Goal: Task Accomplishment & Management: Complete application form

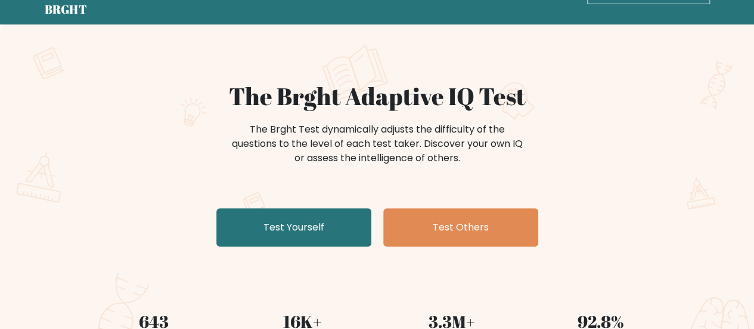
scroll to position [60, 0]
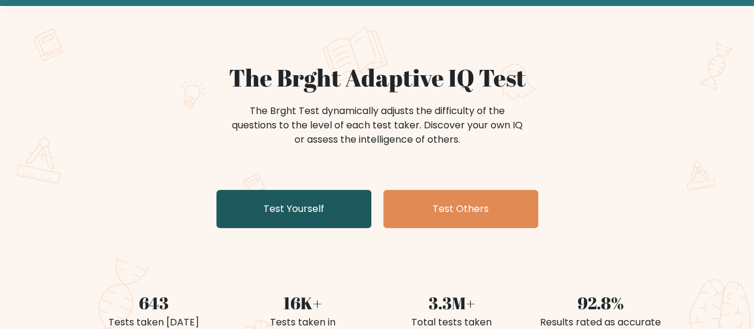
click at [268, 207] on link "Test Yourself" at bounding box center [293, 209] width 155 height 38
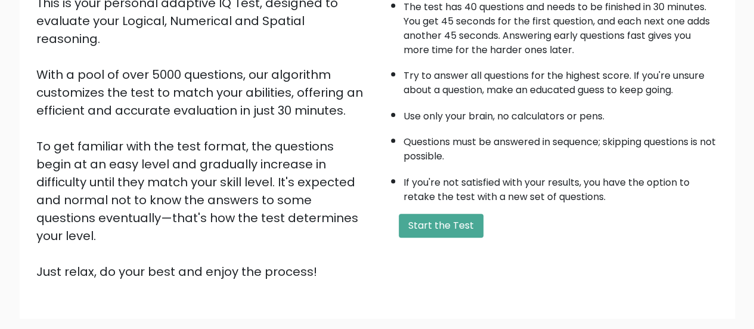
scroll to position [217, 0]
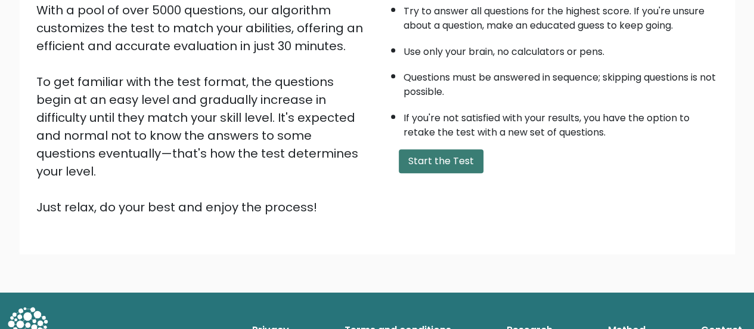
click at [435, 153] on button "Start the Test" at bounding box center [441, 161] width 85 height 24
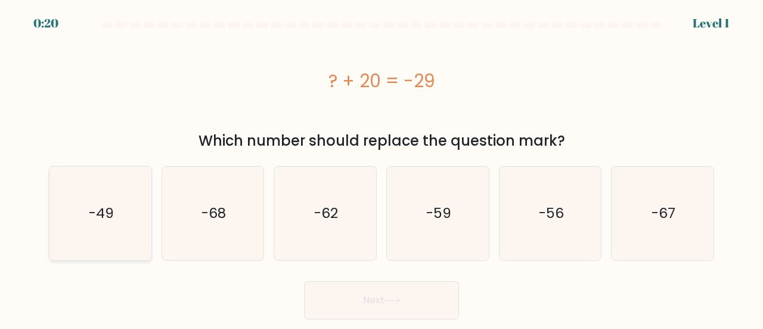
click at [120, 209] on icon "-49" at bounding box center [101, 213] width 94 height 94
click at [382, 168] on input "a. -49" at bounding box center [382, 166] width 1 height 3
radio input "true"
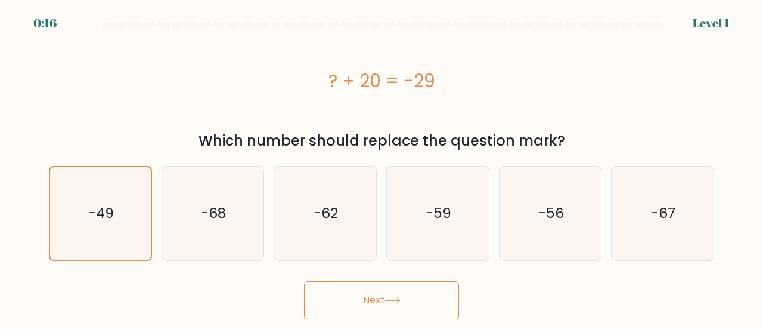
click at [414, 305] on button "Next" at bounding box center [381, 300] width 155 height 38
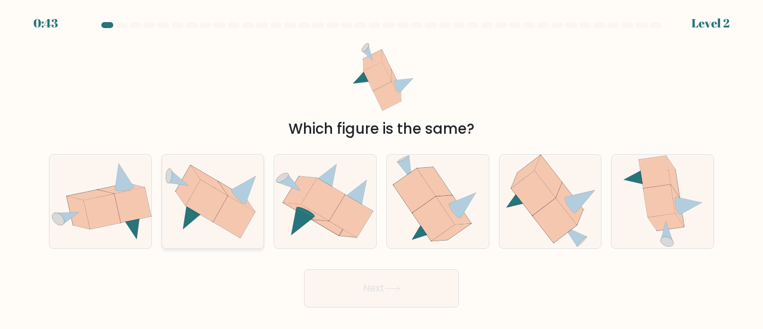
click at [231, 206] on icon at bounding box center [234, 217] width 42 height 42
click at [382, 168] on input "b." at bounding box center [382, 166] width 1 height 3
radio input "true"
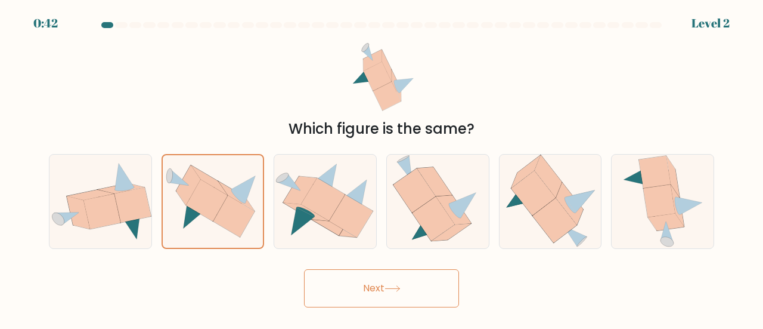
click at [338, 276] on button "Next" at bounding box center [381, 288] width 155 height 38
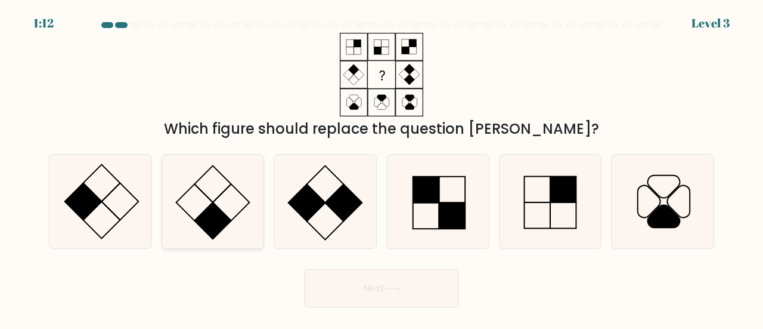
click at [227, 208] on icon at bounding box center [213, 201] width 94 height 94
click at [382, 168] on input "b." at bounding box center [382, 166] width 1 height 3
radio input "true"
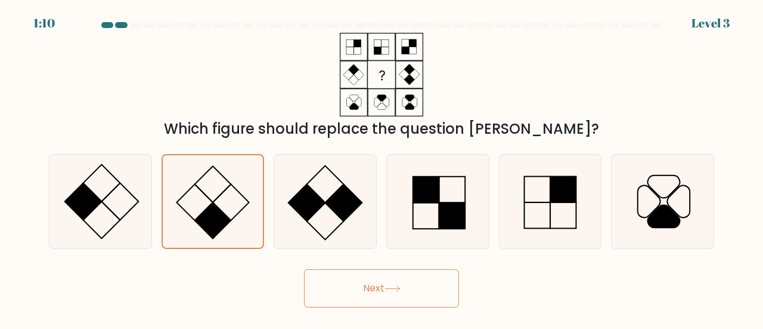
click at [369, 288] on button "Next" at bounding box center [381, 288] width 155 height 38
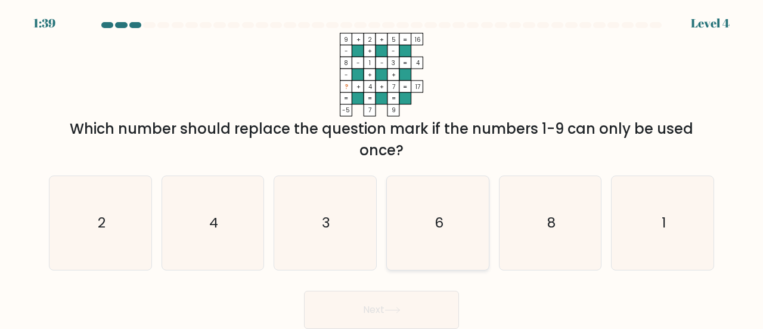
click at [442, 218] on text "6" at bounding box center [438, 222] width 9 height 20
click at [382, 168] on input "d. 6" at bounding box center [382, 166] width 1 height 3
radio input "true"
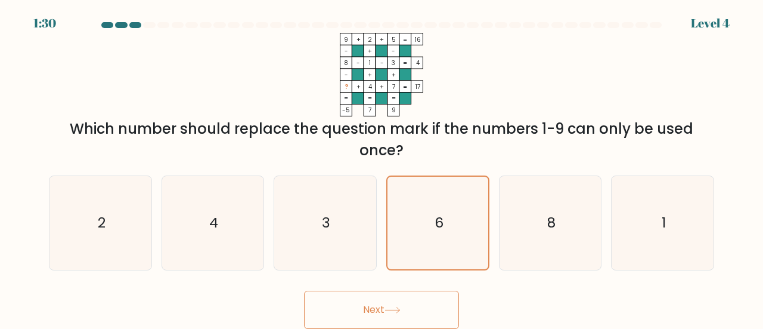
click at [406, 307] on button "Next" at bounding box center [381, 309] width 155 height 38
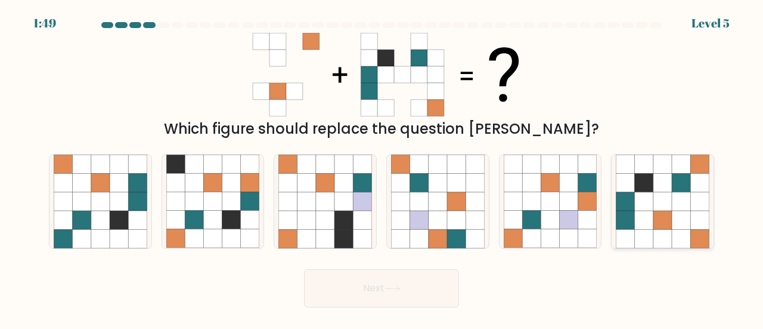
click at [663, 217] on icon at bounding box center [663, 220] width 18 height 18
click at [382, 168] on input "f." at bounding box center [382, 166] width 1 height 3
radio input "true"
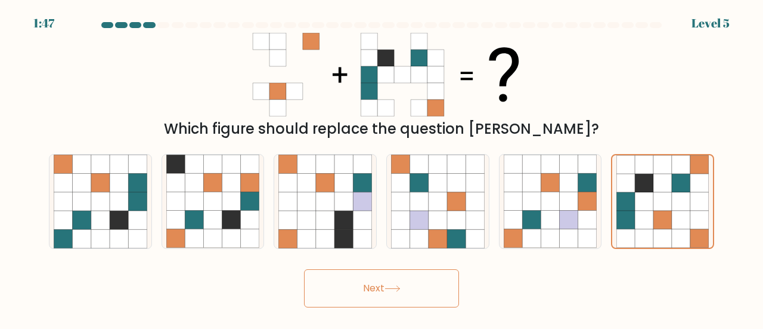
click at [408, 292] on button "Next" at bounding box center [381, 288] width 155 height 38
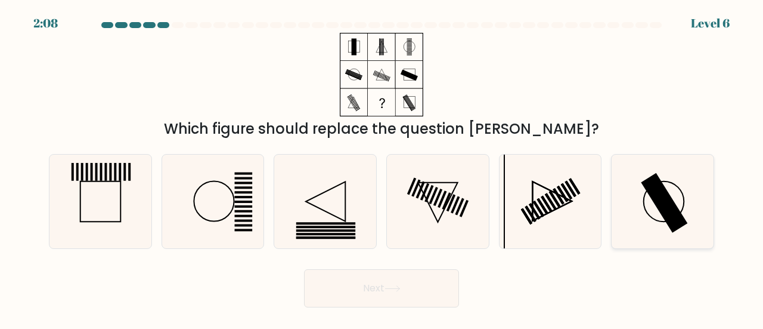
click at [682, 198] on icon at bounding box center [663, 201] width 94 height 94
click at [382, 168] on input "f." at bounding box center [382, 166] width 1 height 3
radio input "true"
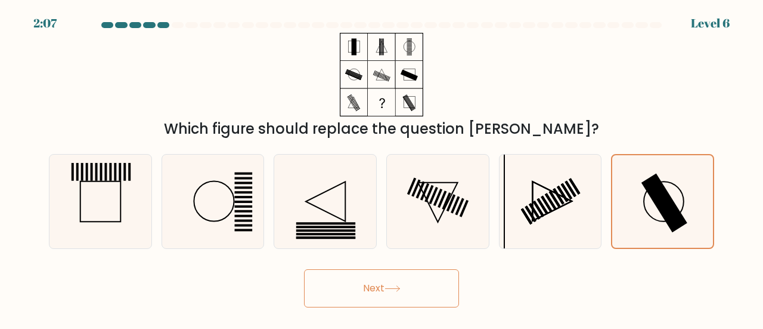
click at [432, 290] on button "Next" at bounding box center [381, 288] width 155 height 38
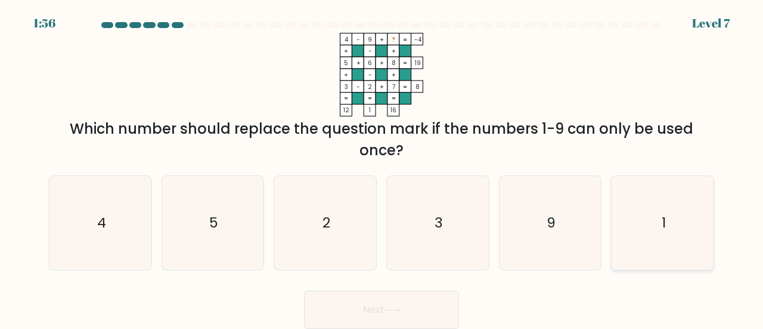
click at [668, 215] on icon "1" at bounding box center [663, 223] width 94 height 94
click at [382, 168] on input "f. 1" at bounding box center [382, 166] width 1 height 3
radio input "true"
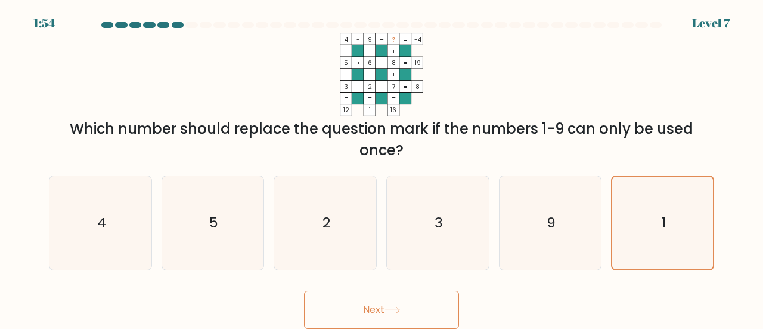
click at [352, 302] on button "Next" at bounding box center [381, 309] width 155 height 38
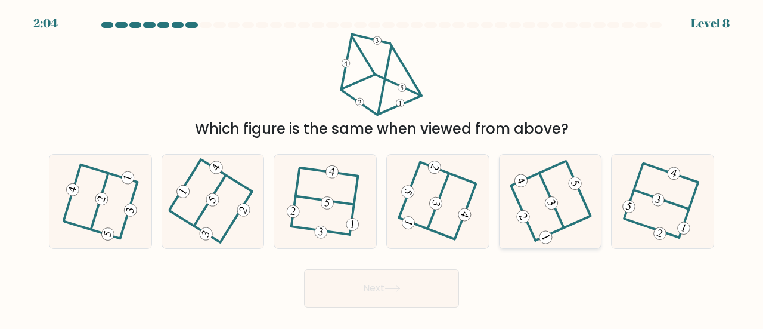
click at [536, 206] on icon at bounding box center [550, 201] width 75 height 75
click at [382, 168] on input "e." at bounding box center [382, 166] width 1 height 3
radio input "true"
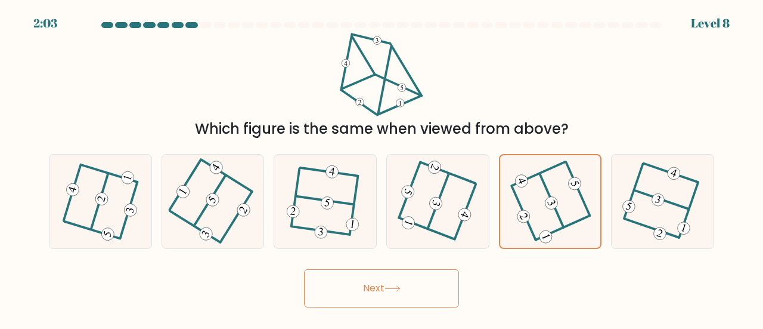
click at [451, 298] on button "Next" at bounding box center [381, 288] width 155 height 38
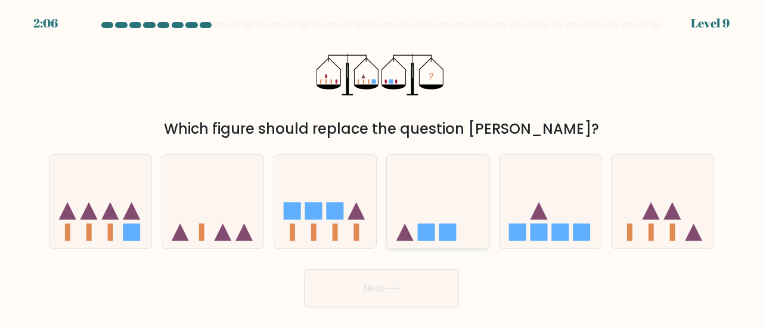
click at [461, 237] on icon at bounding box center [438, 201] width 102 height 84
click at [382, 168] on input "d." at bounding box center [382, 166] width 1 height 3
radio input "true"
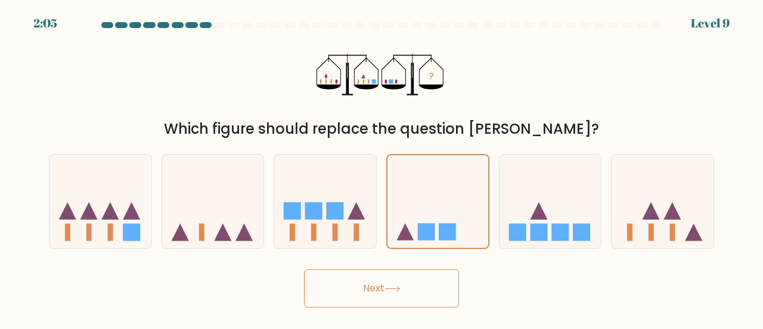
click at [398, 299] on button "Next" at bounding box center [381, 288] width 155 height 38
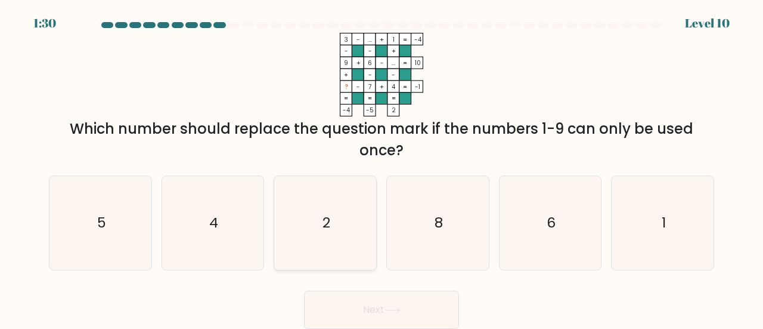
click at [348, 237] on icon "2" at bounding box center [325, 223] width 94 height 94
click at [382, 168] on input "c. 2" at bounding box center [382, 166] width 1 height 3
radio input "true"
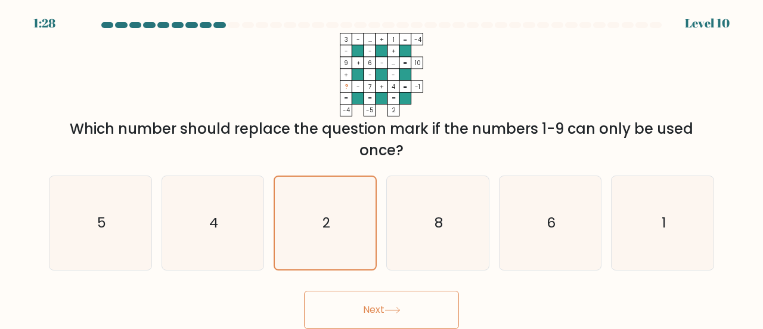
click at [396, 311] on icon at bounding box center [393, 310] width 16 height 7
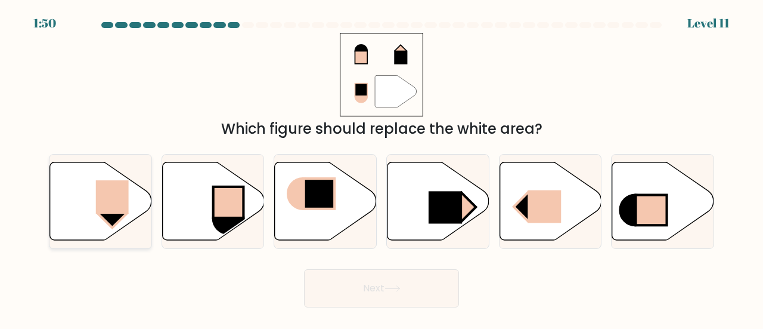
click at [101, 202] on rect at bounding box center [112, 196] width 33 height 33
click at [382, 168] on input "a." at bounding box center [382, 166] width 1 height 3
radio input "true"
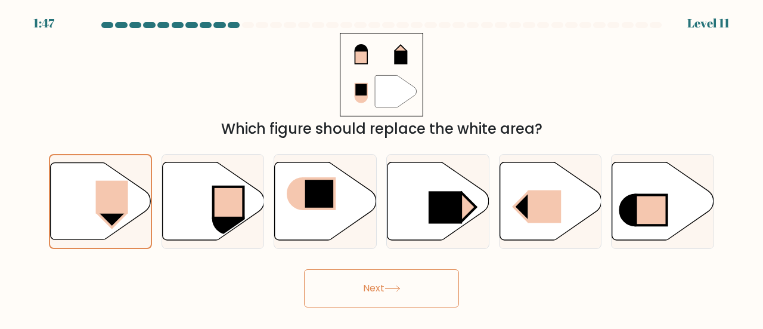
click at [374, 284] on button "Next" at bounding box center [381, 288] width 155 height 38
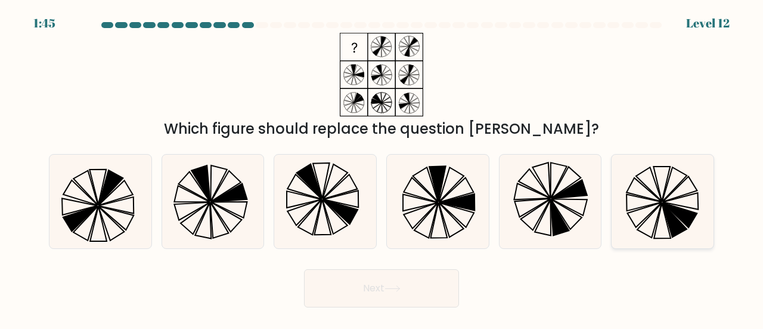
click at [661, 186] on icon at bounding box center [663, 201] width 94 height 94
click at [382, 168] on input "f." at bounding box center [382, 166] width 1 height 3
radio input "true"
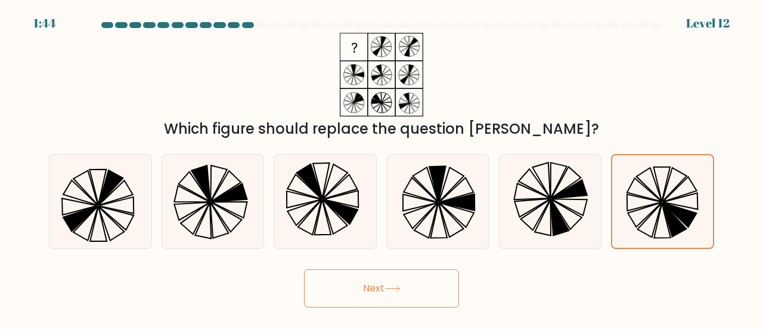
click at [410, 288] on button "Next" at bounding box center [381, 288] width 155 height 38
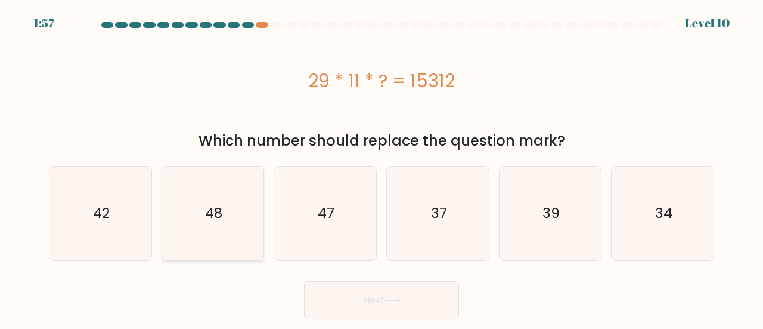
click at [215, 219] on text "48" at bounding box center [213, 213] width 17 height 20
click at [382, 168] on input "b. 48" at bounding box center [382, 166] width 1 height 3
radio input "true"
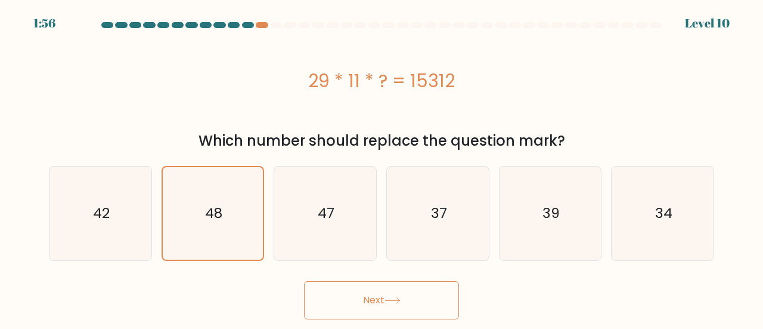
click at [357, 308] on button "Next" at bounding box center [381, 300] width 155 height 38
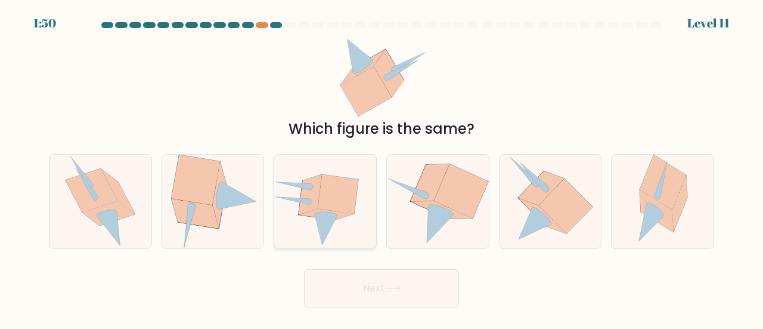
click at [343, 208] on icon at bounding box center [338, 194] width 40 height 39
click at [382, 168] on input "c." at bounding box center [382, 166] width 1 height 3
radio input "true"
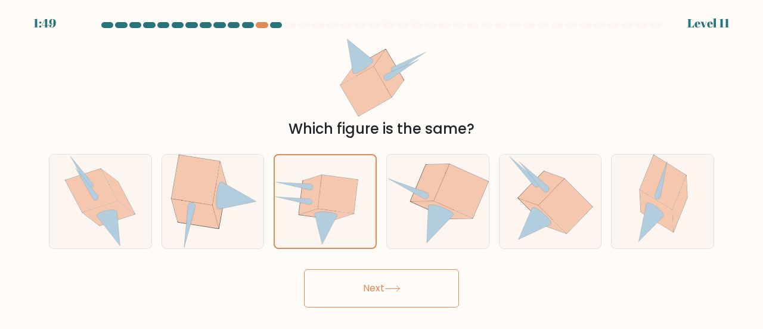
click at [349, 299] on button "Next" at bounding box center [381, 288] width 155 height 38
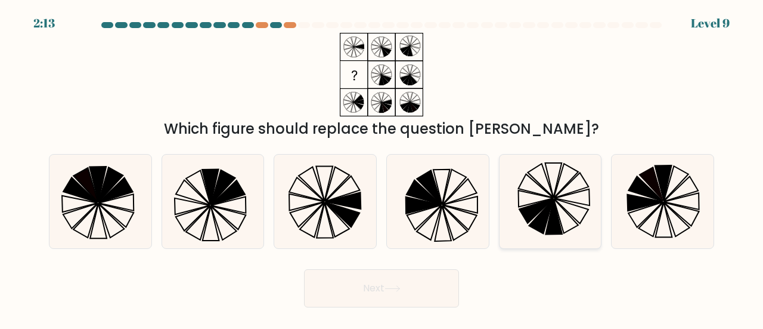
click at [562, 214] on icon at bounding box center [551, 201] width 94 height 94
click at [382, 168] on input "e." at bounding box center [382, 166] width 1 height 3
radio input "true"
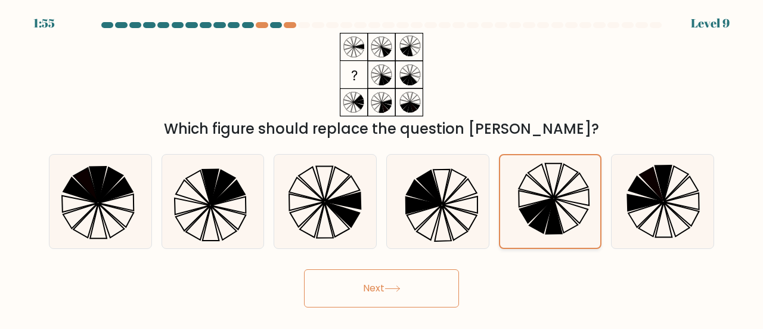
click at [562, 211] on icon at bounding box center [551, 201] width 92 height 92
click at [382, 168] on input "e." at bounding box center [382, 166] width 1 height 3
click at [380, 279] on button "Next" at bounding box center [381, 288] width 155 height 38
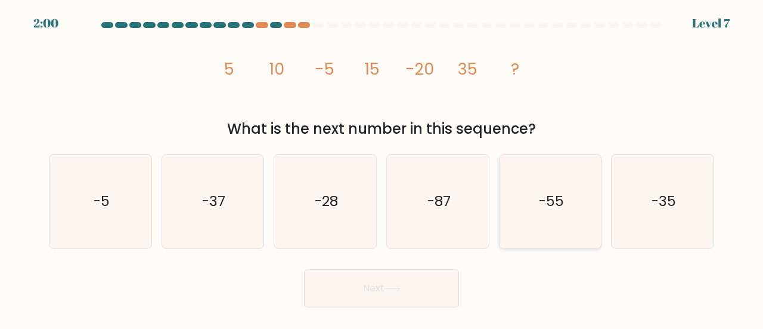
click at [534, 225] on icon "-55" at bounding box center [551, 201] width 94 height 94
click at [382, 168] on input "e. -55" at bounding box center [382, 166] width 1 height 3
radio input "true"
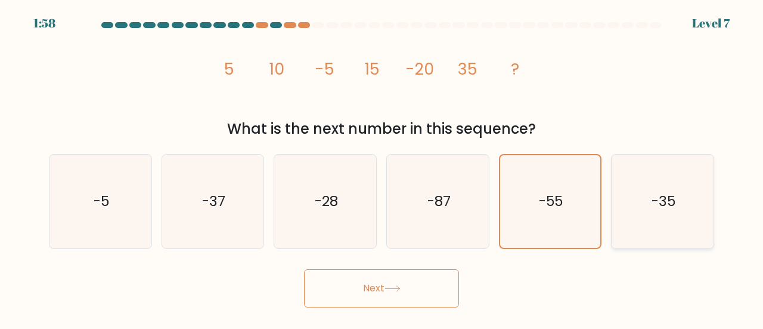
click at [644, 199] on icon "-35" at bounding box center [663, 201] width 94 height 94
click at [382, 168] on input "f. -35" at bounding box center [382, 166] width 1 height 3
radio input "true"
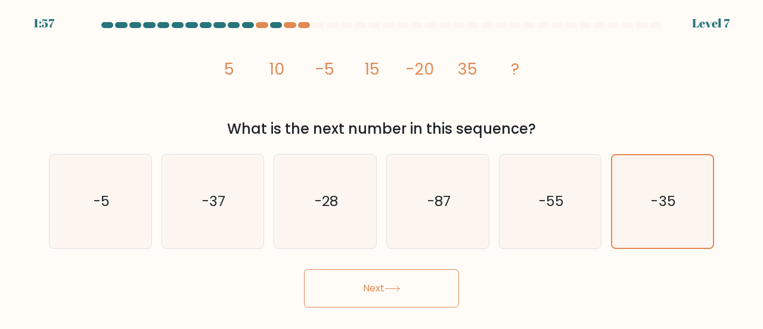
click at [429, 298] on button "Next" at bounding box center [381, 288] width 155 height 38
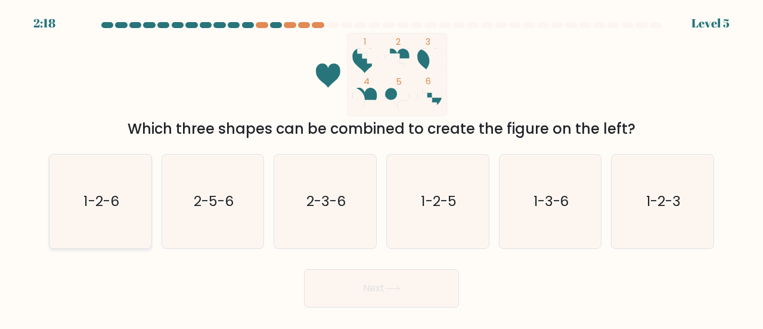
click at [128, 207] on icon "1-2-6" at bounding box center [101, 201] width 94 height 94
click at [382, 168] on input "a. 1-2-6" at bounding box center [382, 166] width 1 height 3
radio input "true"
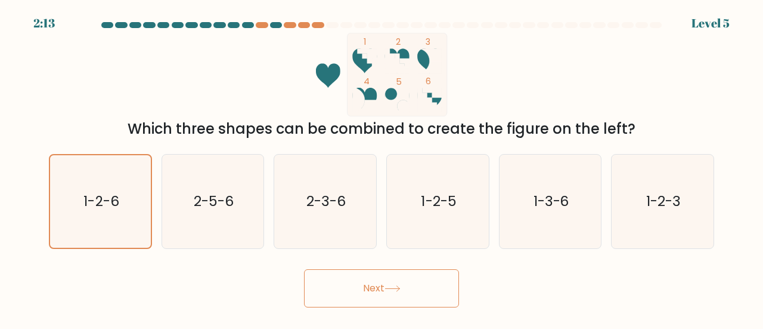
click at [387, 289] on button "Next" at bounding box center [381, 288] width 155 height 38
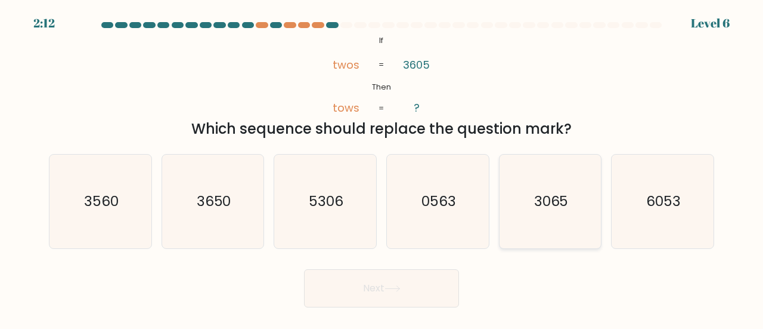
click at [527, 191] on icon "3065" at bounding box center [551, 201] width 94 height 94
click at [382, 168] on input "e. 3065" at bounding box center [382, 166] width 1 height 3
radio input "true"
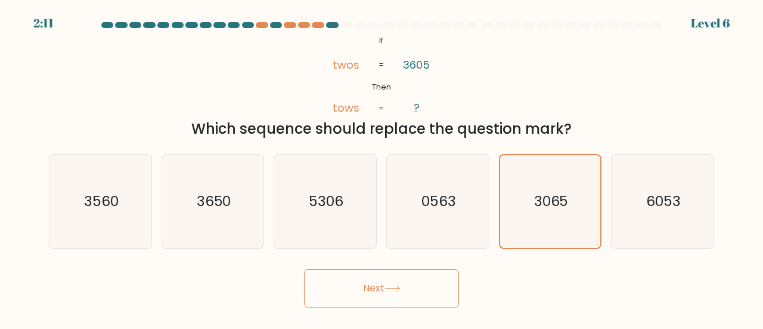
click at [395, 300] on button "Next" at bounding box center [381, 288] width 155 height 38
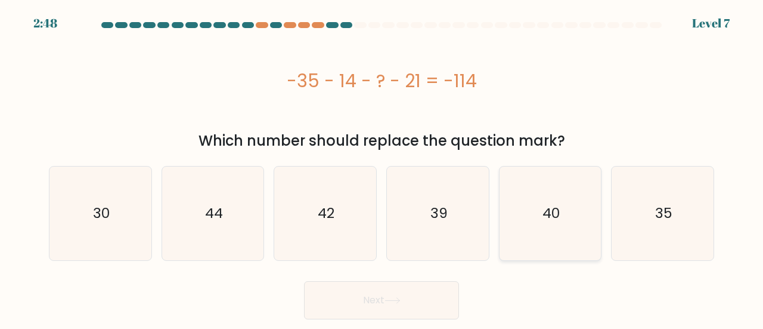
click at [518, 221] on icon "40" at bounding box center [551, 213] width 94 height 94
click at [382, 168] on input "e. 40" at bounding box center [382, 166] width 1 height 3
radio input "true"
click at [388, 307] on button "Next" at bounding box center [381, 300] width 155 height 38
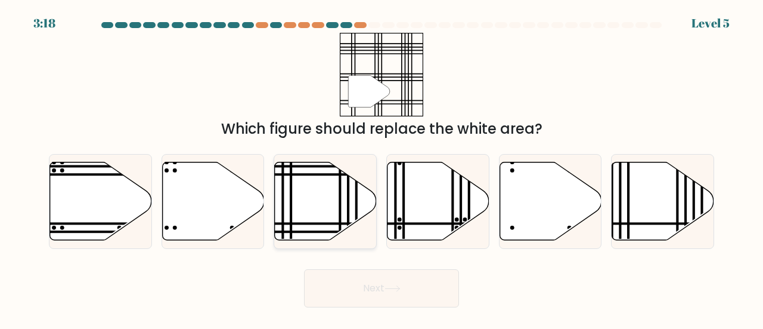
click at [321, 203] on icon at bounding box center [326, 201] width 102 height 78
click at [382, 168] on input "c." at bounding box center [382, 166] width 1 height 3
radio input "true"
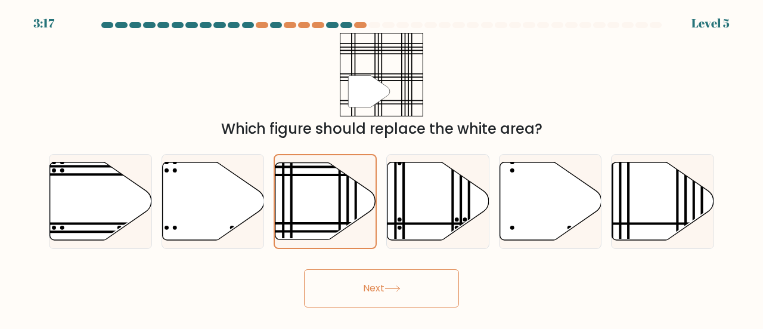
click at [352, 286] on button "Next" at bounding box center [381, 288] width 155 height 38
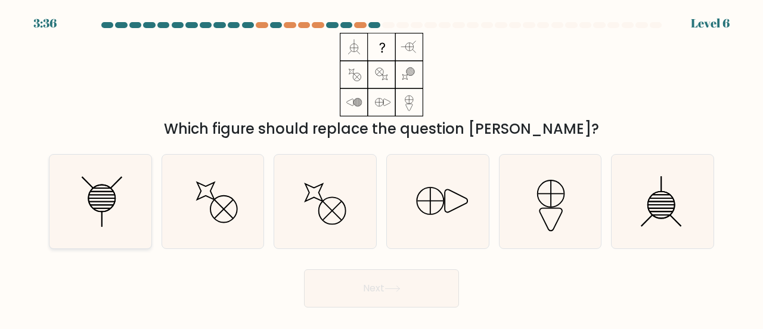
click at [106, 206] on icon at bounding box center [101, 201] width 94 height 94
click at [382, 168] on input "a." at bounding box center [382, 166] width 1 height 3
radio input "true"
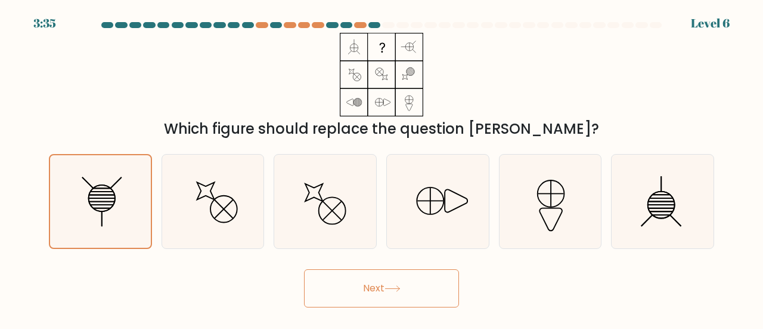
click at [354, 293] on button "Next" at bounding box center [381, 288] width 155 height 38
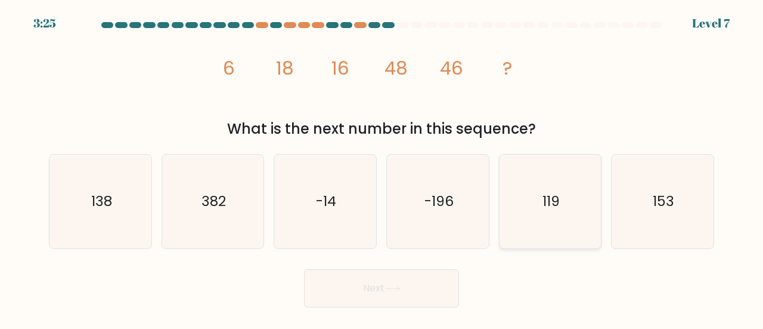
click at [506, 199] on icon "119" at bounding box center [551, 201] width 94 height 94
click at [382, 168] on input "e. 119" at bounding box center [382, 166] width 1 height 3
radio input "true"
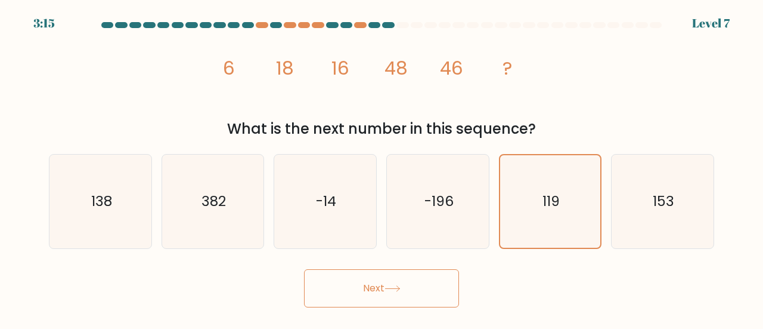
click at [353, 301] on button "Next" at bounding box center [381, 288] width 155 height 38
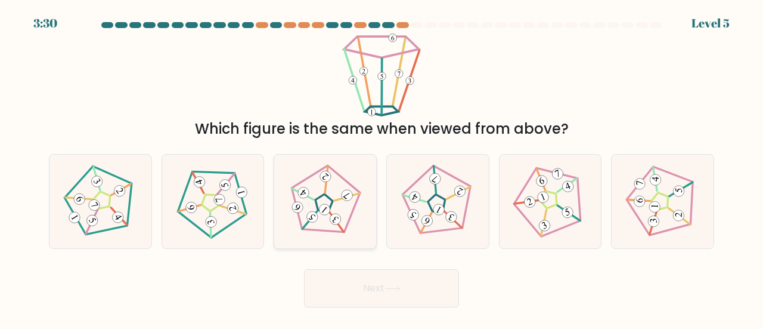
click at [315, 218] on 794 at bounding box center [313, 217] width 16 height 16
click at [382, 168] on input "c." at bounding box center [382, 166] width 1 height 3
radio input "true"
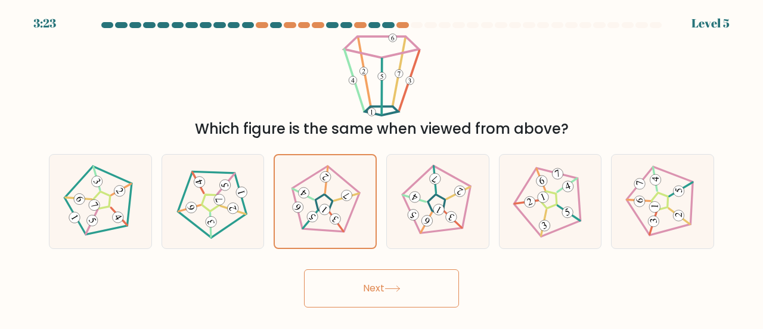
click at [345, 283] on button "Next" at bounding box center [381, 288] width 155 height 38
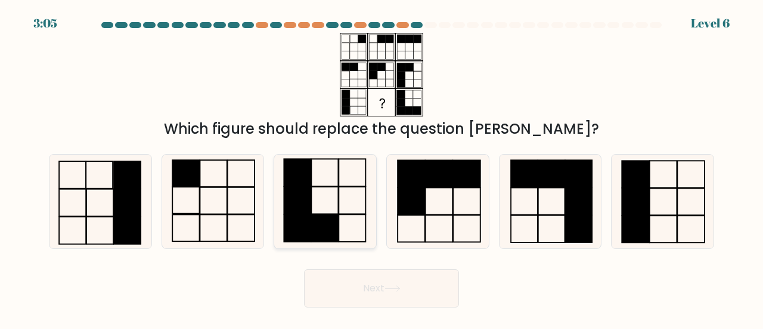
drag, startPoint x: 343, startPoint y: 235, endPoint x: 339, endPoint y: 227, distance: 9.1
click at [339, 228] on icon at bounding box center [325, 201] width 94 height 94
click at [382, 168] on input "c." at bounding box center [382, 166] width 1 height 3
radio input "true"
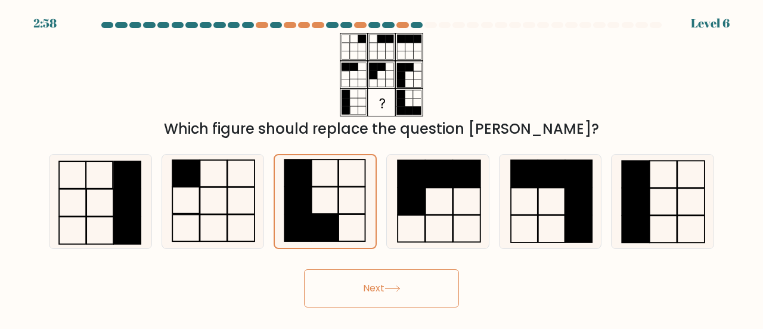
click at [441, 309] on body "2:58 Level 6" at bounding box center [381, 164] width 763 height 329
click at [439, 295] on button "Next" at bounding box center [381, 288] width 155 height 38
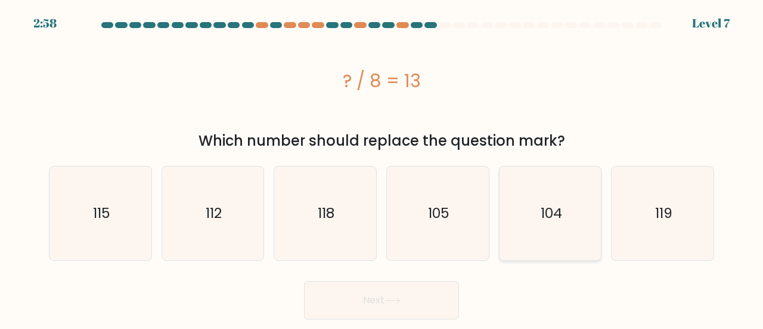
click at [528, 206] on icon "104" at bounding box center [551, 213] width 94 height 94
click at [382, 168] on input "e. 104" at bounding box center [382, 166] width 1 height 3
radio input "true"
click at [364, 302] on button "Next" at bounding box center [381, 300] width 155 height 38
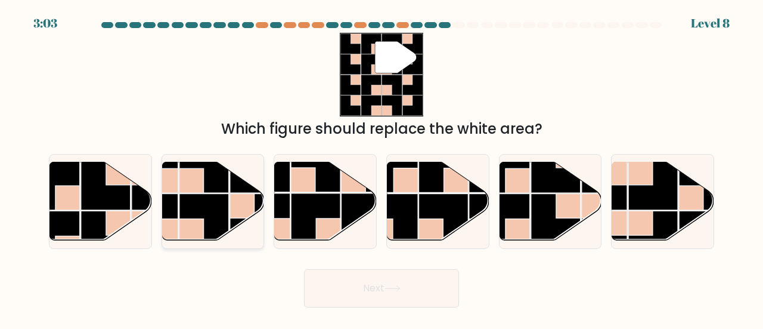
click at [193, 197] on rect at bounding box center [203, 217] width 49 height 49
click at [382, 168] on input "b." at bounding box center [382, 166] width 1 height 3
radio input "true"
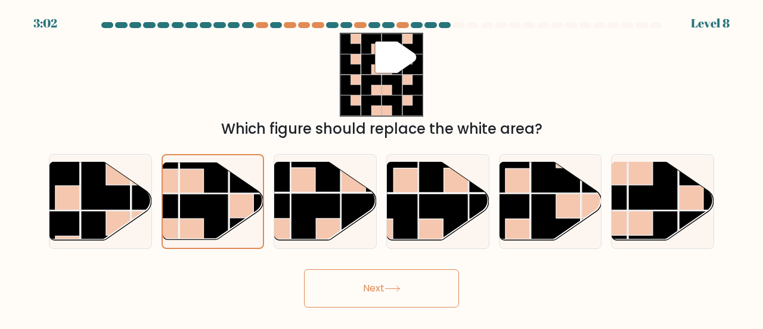
click at [404, 288] on button "Next" at bounding box center [381, 288] width 155 height 38
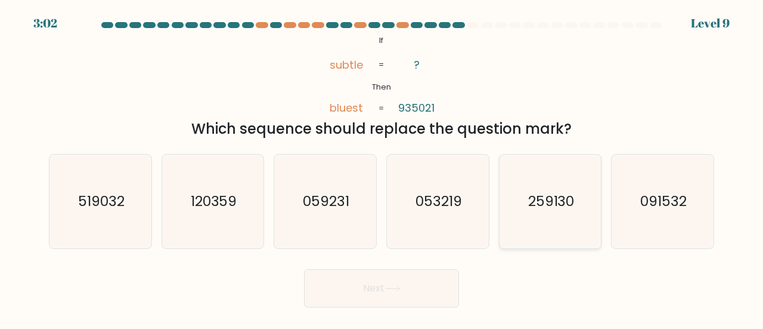
click at [539, 202] on text "259130" at bounding box center [551, 201] width 47 height 20
click at [382, 168] on input "e. 259130" at bounding box center [382, 166] width 1 height 3
radio input "true"
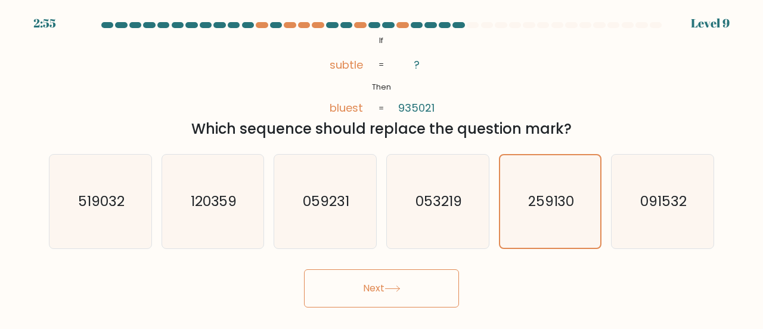
click at [429, 289] on button "Next" at bounding box center [381, 288] width 155 height 38
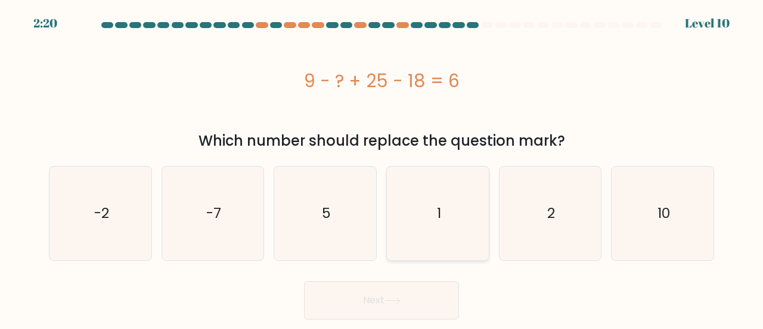
click at [422, 201] on icon "1" at bounding box center [438, 213] width 94 height 94
click at [382, 168] on input "d. 1" at bounding box center [382, 166] width 1 height 3
radio input "true"
click at [411, 299] on button "Next" at bounding box center [381, 300] width 155 height 38
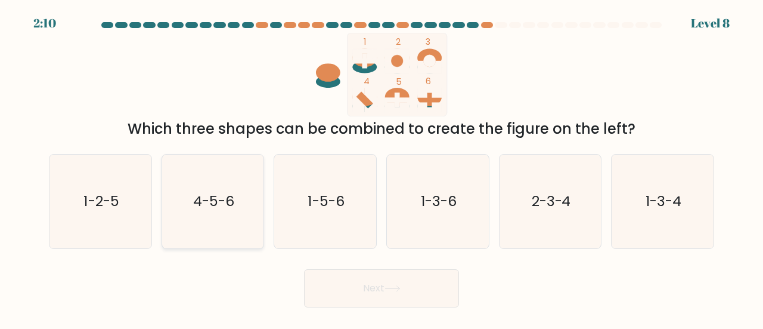
click at [217, 218] on icon "4-5-6" at bounding box center [213, 201] width 94 height 94
click at [382, 168] on input "b. 4-5-6" at bounding box center [382, 166] width 1 height 3
radio input "true"
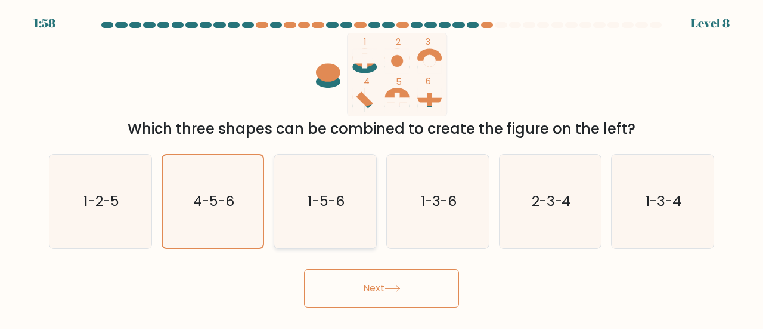
click at [351, 218] on icon "1-5-6" at bounding box center [325, 201] width 94 height 94
click at [382, 168] on input "c. 1-5-6" at bounding box center [382, 166] width 1 height 3
radio input "true"
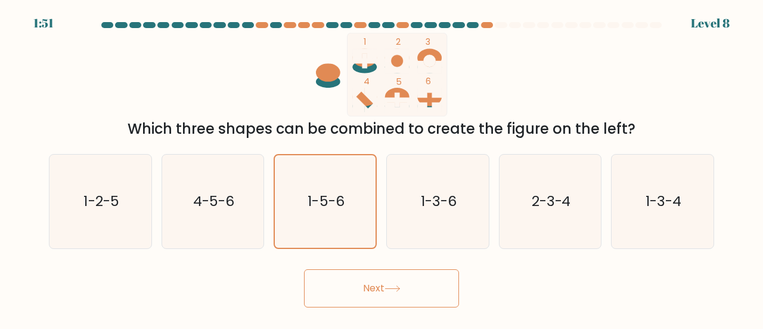
click at [371, 294] on button "Next" at bounding box center [381, 288] width 155 height 38
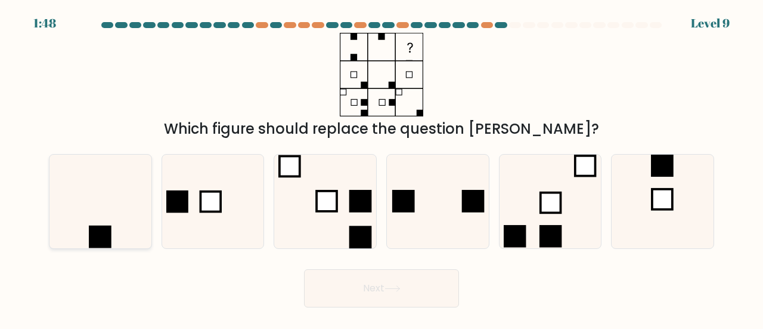
click at [126, 202] on icon at bounding box center [101, 201] width 94 height 94
click at [382, 168] on input "a." at bounding box center [382, 166] width 1 height 3
radio input "true"
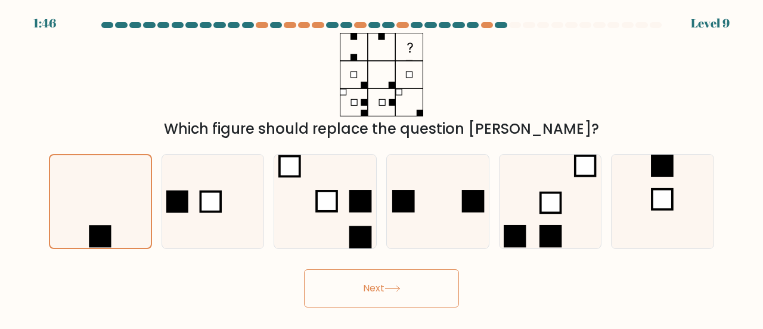
click at [413, 280] on button "Next" at bounding box center [381, 288] width 155 height 38
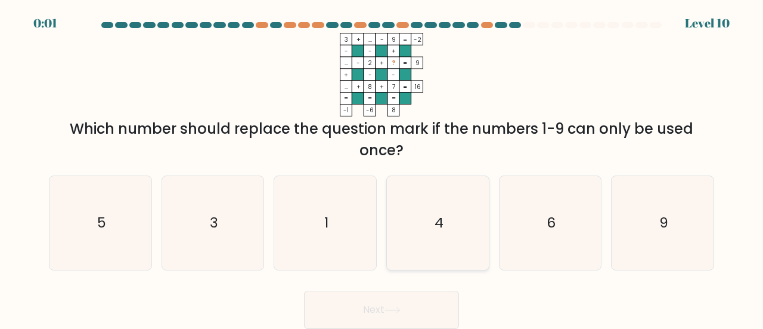
click at [444, 227] on icon "4" at bounding box center [438, 223] width 94 height 94
click at [382, 168] on input "d. 4" at bounding box center [382, 166] width 1 height 3
radio input "true"
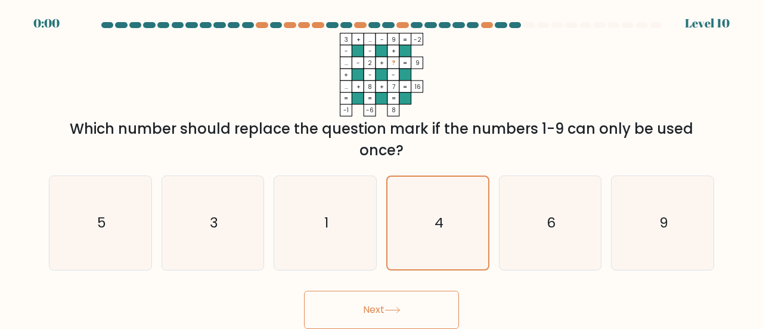
click at [420, 301] on button "Next" at bounding box center [381, 309] width 155 height 38
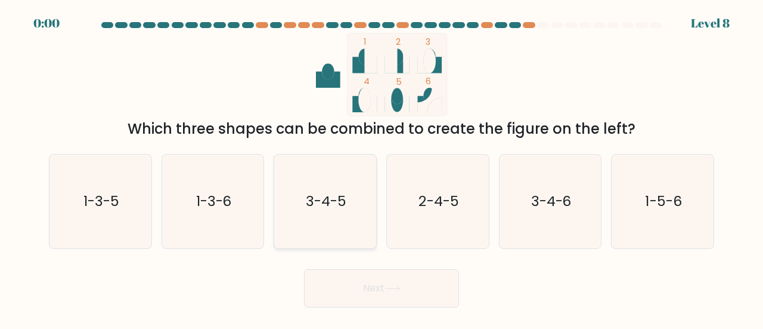
click at [318, 205] on text "3-4-5" at bounding box center [326, 201] width 41 height 20
click at [382, 168] on input "c. 3-4-5" at bounding box center [382, 166] width 1 height 3
radio input "true"
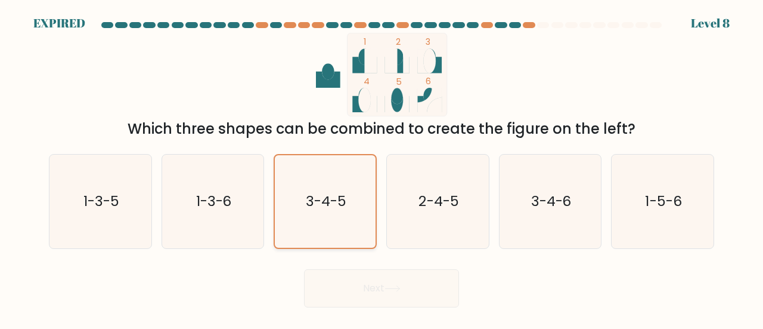
click at [335, 217] on icon "3-4-5" at bounding box center [325, 201] width 92 height 92
click at [382, 168] on input "c. 3-4-5" at bounding box center [382, 166] width 1 height 3
click at [315, 202] on text "3-4-5" at bounding box center [326, 200] width 41 height 19
click at [382, 168] on input "c. 3-4-5" at bounding box center [382, 166] width 1 height 3
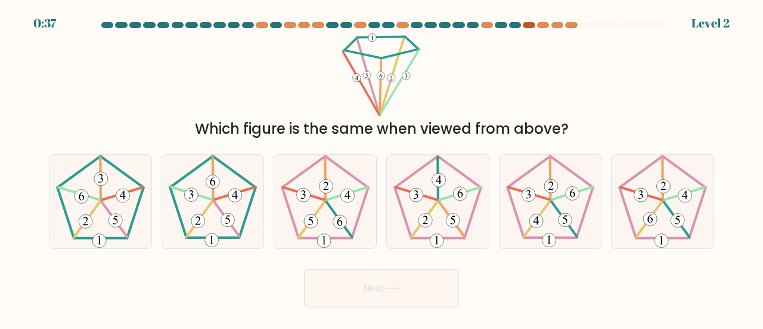
click at [532, 26] on div at bounding box center [529, 25] width 12 height 6
click at [545, 27] on div at bounding box center [543, 25] width 12 height 6
click at [562, 26] on div at bounding box center [558, 25] width 12 height 6
click at [578, 24] on at bounding box center [381, 25] width 563 height 6
click at [221, 205] on icon at bounding box center [213, 201] width 94 height 94
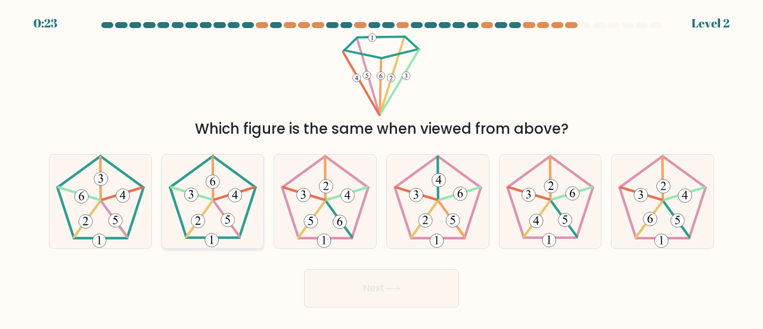
click at [382, 168] on input "b." at bounding box center [382, 166] width 1 height 3
radio input "true"
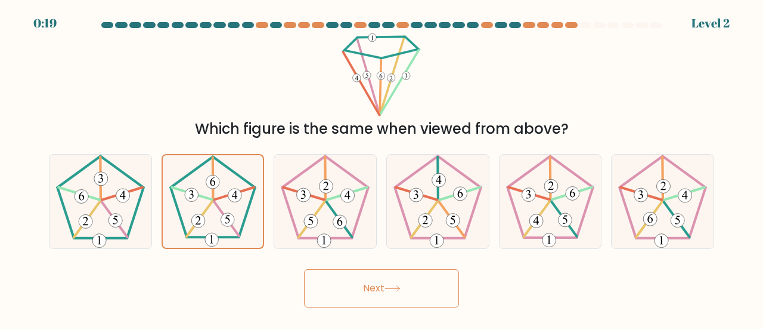
click at [355, 287] on button "Next" at bounding box center [381, 288] width 155 height 38
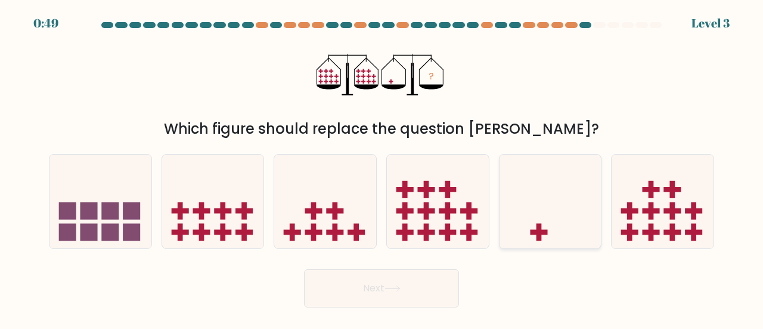
click at [512, 214] on icon at bounding box center [551, 201] width 102 height 84
click at [382, 168] on input "e." at bounding box center [382, 166] width 1 height 3
radio input "true"
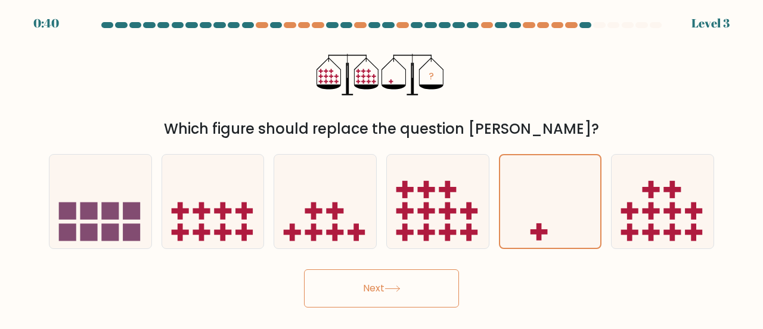
click at [410, 293] on button "Next" at bounding box center [381, 288] width 155 height 38
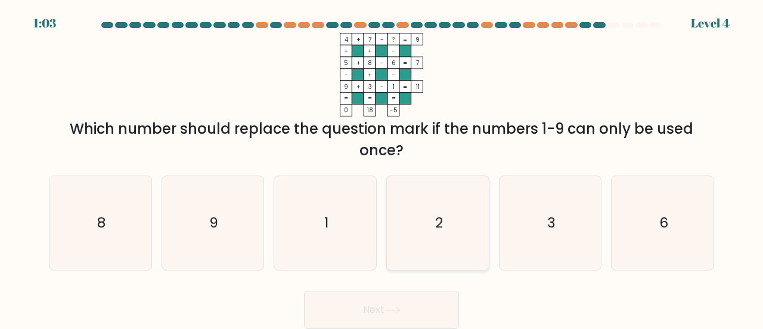
click at [401, 243] on icon "2" at bounding box center [438, 223] width 94 height 94
click at [382, 168] on input "d. 2" at bounding box center [382, 166] width 1 height 3
radio input "true"
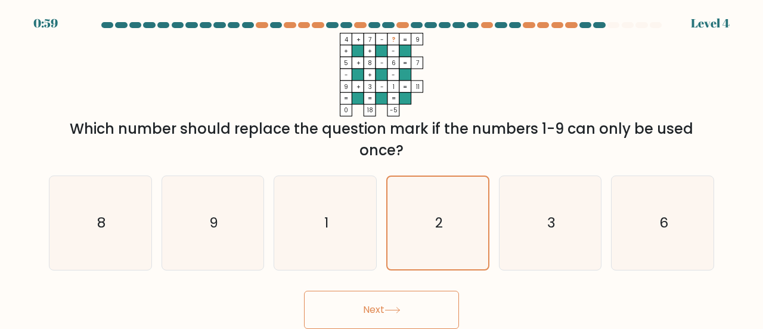
click at [419, 318] on button "Next" at bounding box center [381, 309] width 155 height 38
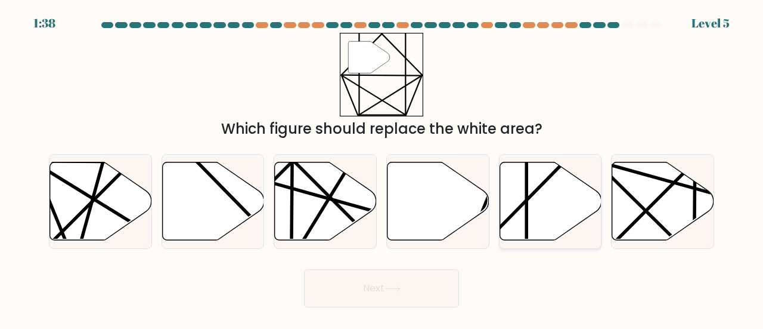
click at [530, 202] on icon at bounding box center [551, 201] width 102 height 78
click at [382, 168] on input "e." at bounding box center [382, 166] width 1 height 3
radio input "true"
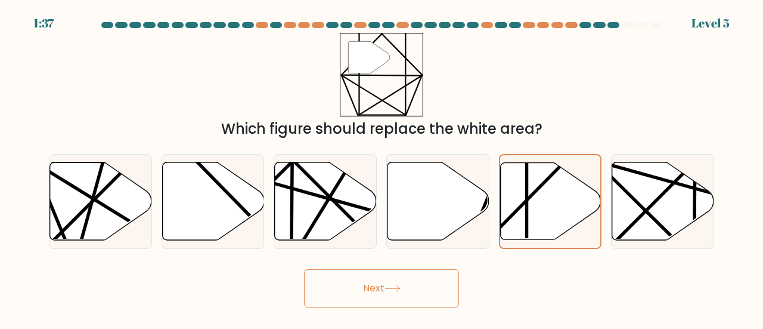
click at [401, 287] on icon at bounding box center [393, 288] width 16 height 7
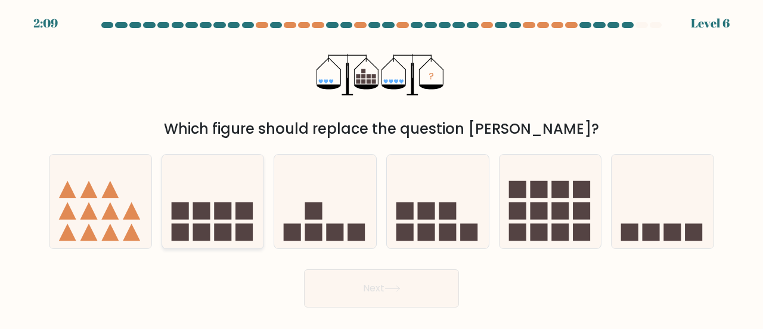
click at [213, 213] on icon at bounding box center [213, 201] width 102 height 84
click at [382, 168] on input "b." at bounding box center [382, 166] width 1 height 3
radio input "true"
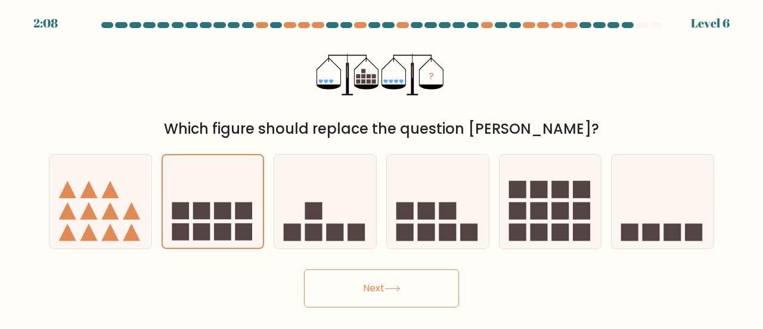
click at [334, 292] on button "Next" at bounding box center [381, 288] width 155 height 38
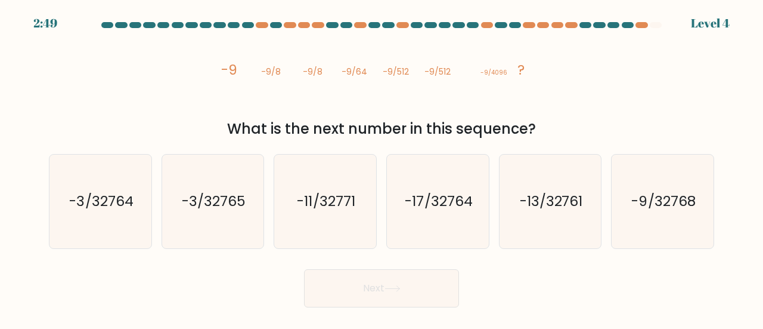
click at [636, 21] on div "2:49 Level 4" at bounding box center [381, 16] width 763 height 32
click at [405, 207] on text "-17/32764" at bounding box center [438, 201] width 67 height 20
click at [382, 168] on input "d. -17/32764" at bounding box center [382, 166] width 1 height 3
radio input "true"
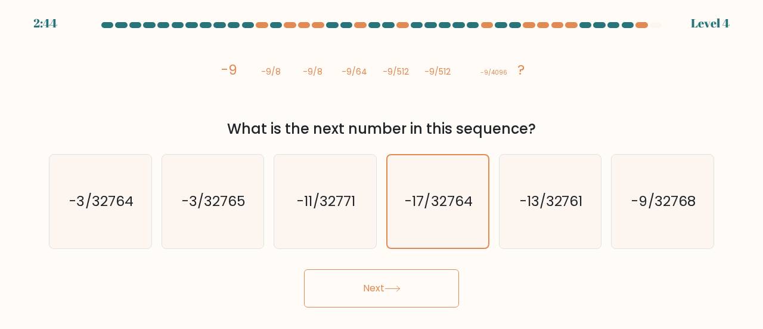
click at [415, 287] on button "Next" at bounding box center [381, 288] width 155 height 38
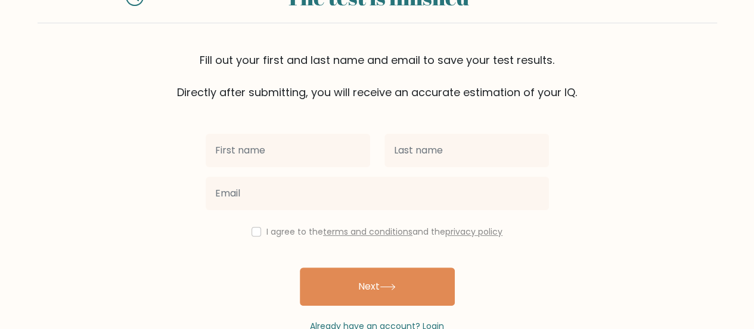
scroll to position [89, 0]
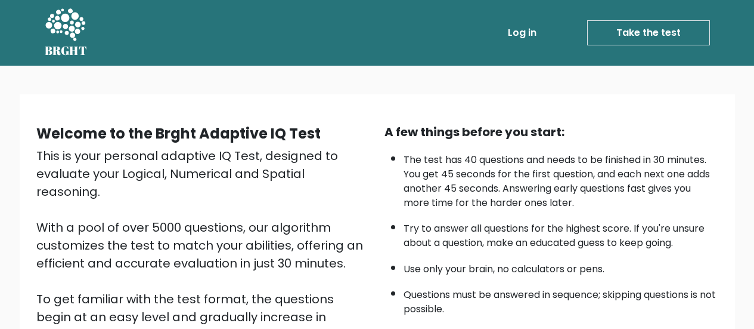
scroll to position [217, 0]
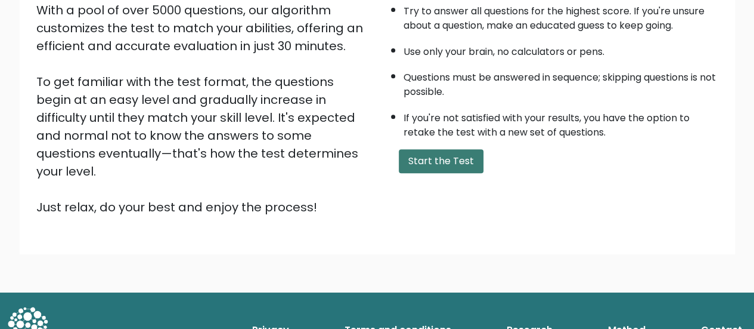
click at [427, 162] on button "Start the Test" at bounding box center [441, 161] width 85 height 24
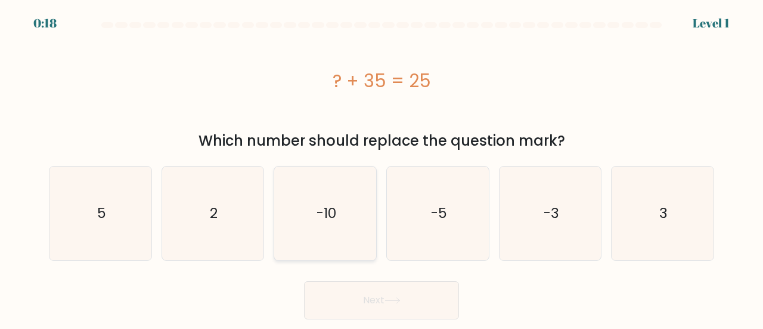
click at [333, 211] on text "-10" at bounding box center [327, 213] width 20 height 20
click at [382, 168] on input "c. -10" at bounding box center [382, 166] width 1 height 3
radio input "true"
click at [361, 299] on button "Next" at bounding box center [381, 300] width 155 height 38
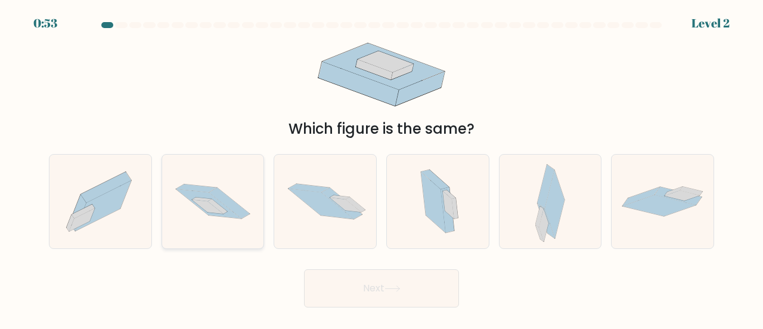
click at [221, 212] on icon at bounding box center [208, 207] width 32 height 14
click at [382, 168] on input "b." at bounding box center [382, 166] width 1 height 3
radio input "true"
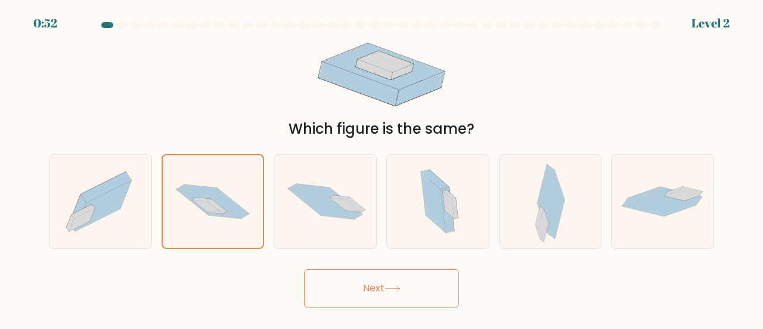
click at [326, 283] on button "Next" at bounding box center [381, 288] width 155 height 38
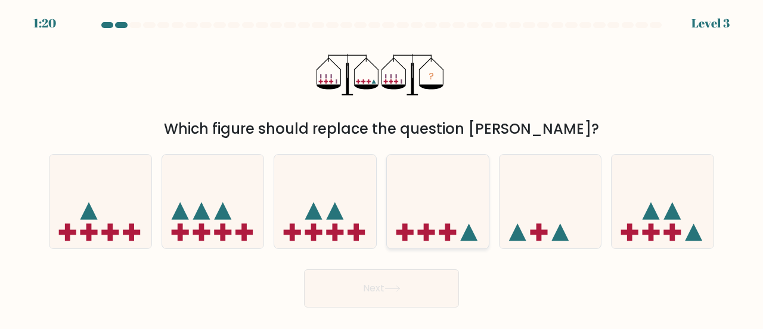
click at [420, 201] on icon at bounding box center [438, 201] width 102 height 84
click at [382, 168] on input "d." at bounding box center [382, 166] width 1 height 3
radio input "true"
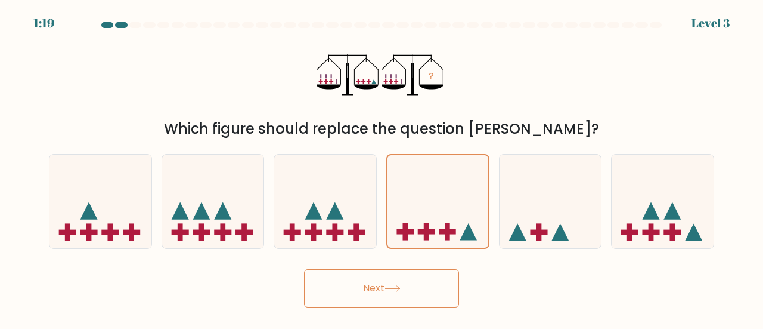
click at [411, 287] on button "Next" at bounding box center [381, 288] width 155 height 38
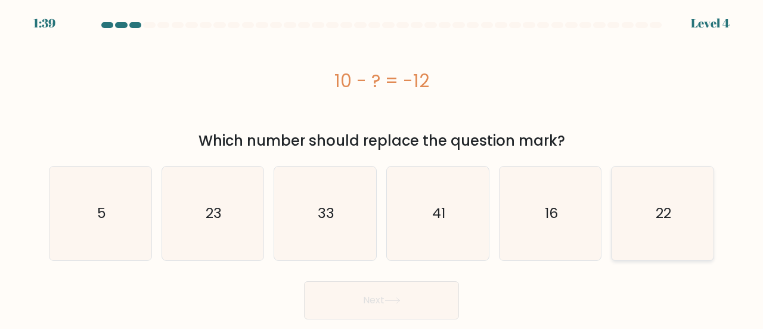
click at [669, 215] on text "22" at bounding box center [664, 213] width 16 height 20
click at [382, 168] on input "f. 22" at bounding box center [382, 166] width 1 height 3
radio input "true"
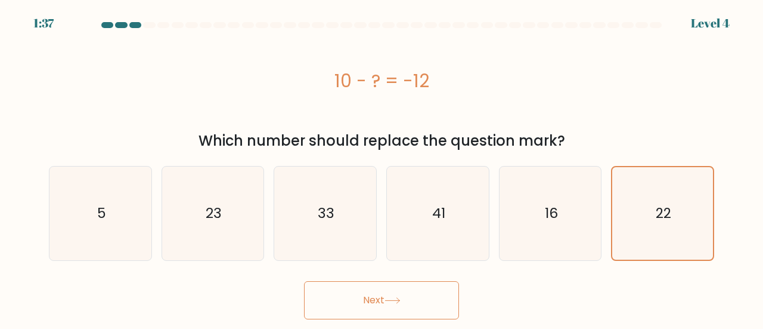
click at [425, 302] on button "Next" at bounding box center [381, 300] width 155 height 38
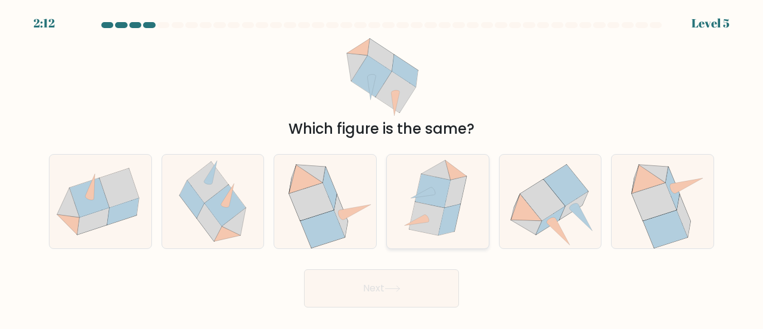
click at [457, 184] on icon at bounding box center [456, 191] width 22 height 31
click at [382, 168] on input "d." at bounding box center [382, 166] width 1 height 3
radio input "true"
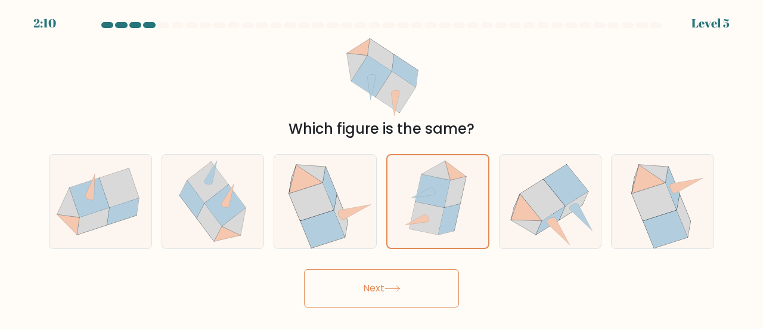
click at [400, 298] on button "Next" at bounding box center [381, 288] width 155 height 38
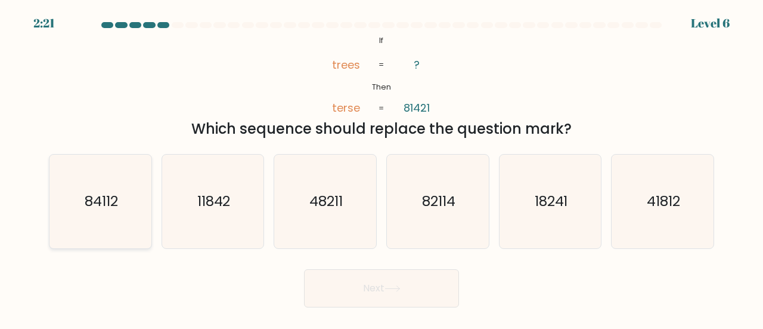
click at [113, 199] on text "84112" at bounding box center [101, 201] width 33 height 20
click at [382, 168] on input "a. 84112" at bounding box center [382, 166] width 1 height 3
radio input "true"
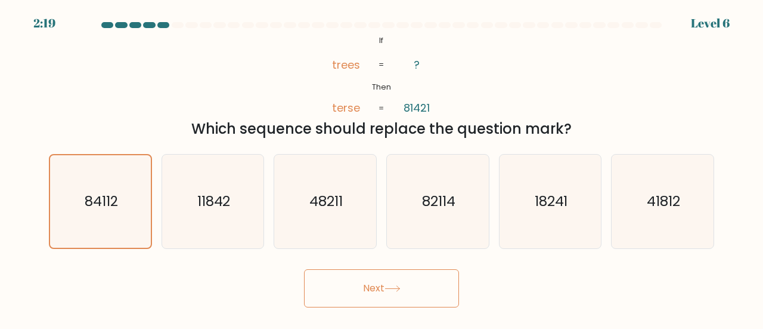
click at [327, 300] on button "Next" at bounding box center [381, 288] width 155 height 38
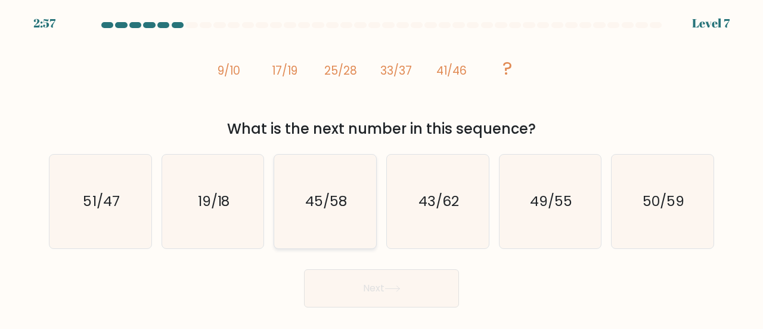
click at [339, 207] on text "45/58" at bounding box center [326, 201] width 42 height 20
click at [382, 168] on input "c. 45/58" at bounding box center [382, 166] width 1 height 3
radio input "true"
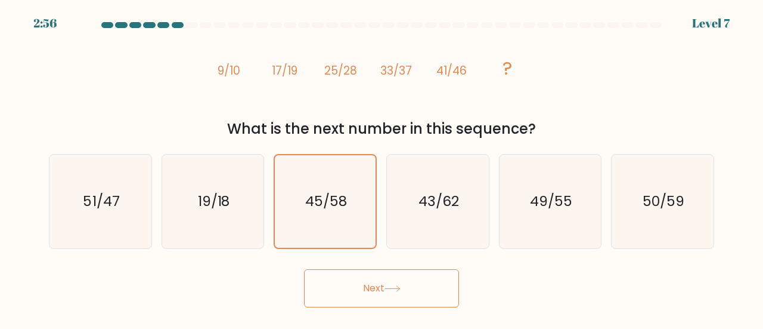
click at [332, 284] on button "Next" at bounding box center [381, 288] width 155 height 38
click at [400, 289] on icon at bounding box center [393, 288] width 16 height 7
click at [338, 280] on button "Next" at bounding box center [381, 288] width 155 height 38
click at [400, 289] on icon at bounding box center [392, 288] width 14 height 5
click at [386, 199] on div "43/62" at bounding box center [437, 201] width 103 height 95
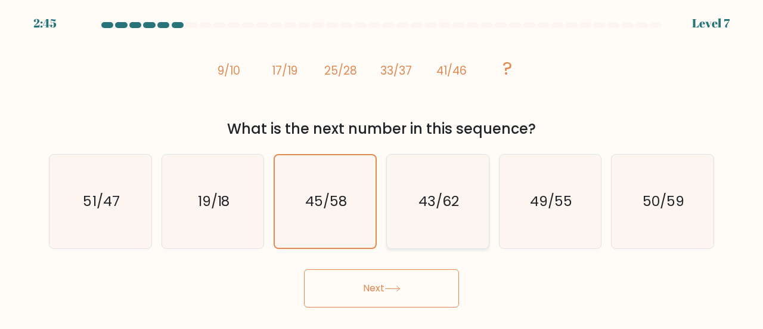
click at [382, 168] on input "d. 43/62" at bounding box center [382, 166] width 1 height 3
radio input "true"
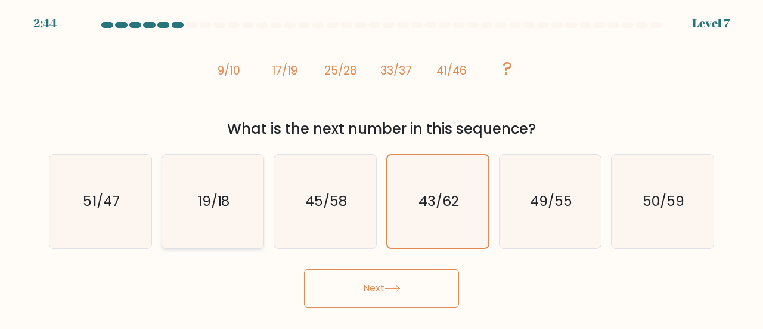
click at [238, 205] on icon "19/18" at bounding box center [213, 201] width 94 height 94
click at [382, 168] on input "b. 19/18" at bounding box center [382, 166] width 1 height 3
radio input "true"
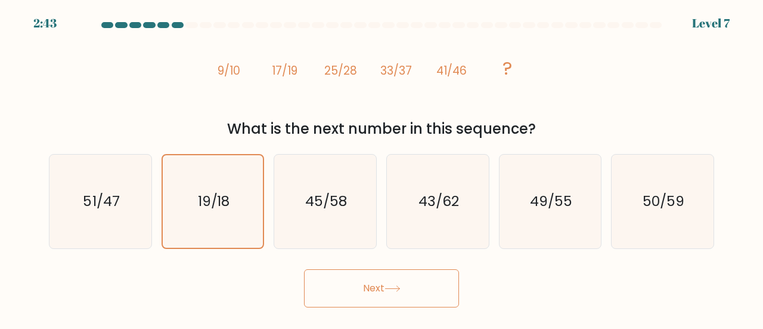
click at [337, 290] on button "Next" at bounding box center [381, 288] width 155 height 38
click at [49, 191] on div "51/47" at bounding box center [100, 201] width 103 height 95
click at [382, 168] on input "a. 51/47" at bounding box center [382, 166] width 1 height 3
radio input "true"
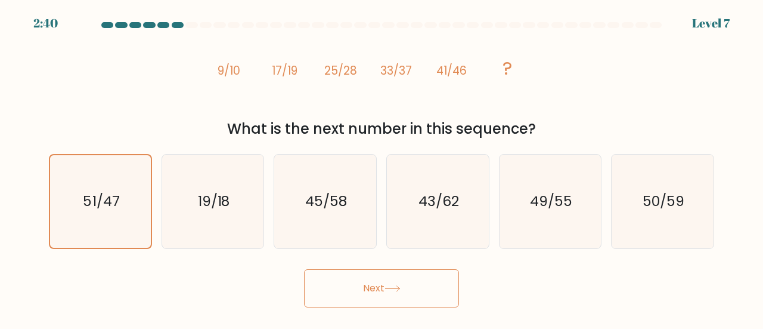
drag, startPoint x: 360, startPoint y: 290, endPoint x: 366, endPoint y: 278, distance: 13.1
click at [360, 289] on button "Next" at bounding box center [381, 288] width 155 height 38
drag, startPoint x: 432, startPoint y: 230, endPoint x: 439, endPoint y: 221, distance: 11.0
click at [435, 226] on icon "43/62" at bounding box center [438, 201] width 94 height 94
click at [382, 168] on input "d. 43/62" at bounding box center [382, 166] width 1 height 3
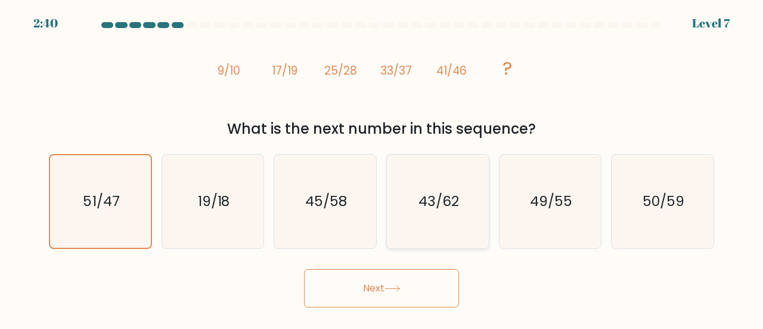
radio input "true"
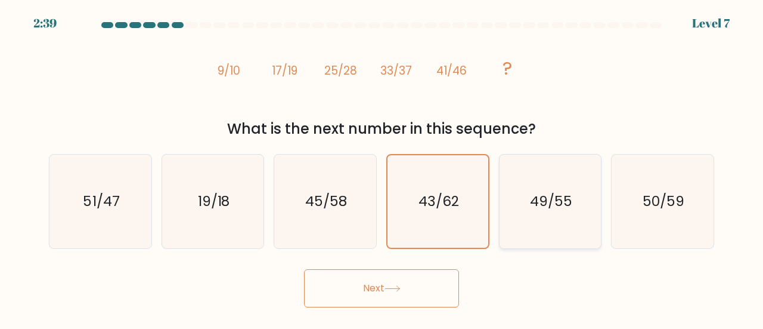
drag, startPoint x: 513, startPoint y: 209, endPoint x: 530, endPoint y: 203, distance: 17.5
click at [514, 209] on icon "49/55" at bounding box center [551, 201] width 94 height 94
click at [382, 168] on input "e. 49/55" at bounding box center [382, 166] width 1 height 3
radio input "true"
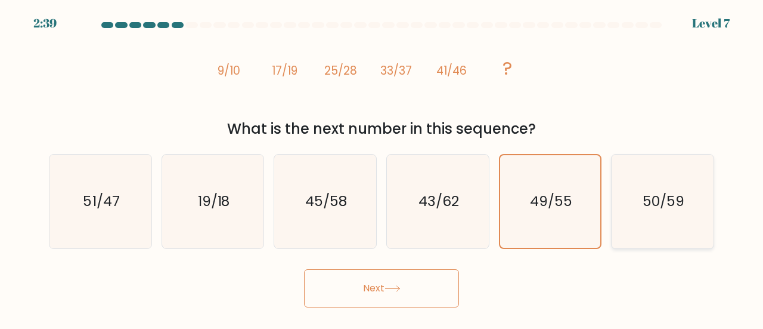
click at [655, 209] on text "50/59" at bounding box center [664, 201] width 42 height 20
click at [382, 168] on input "f. 50/59" at bounding box center [382, 166] width 1 height 3
radio input "true"
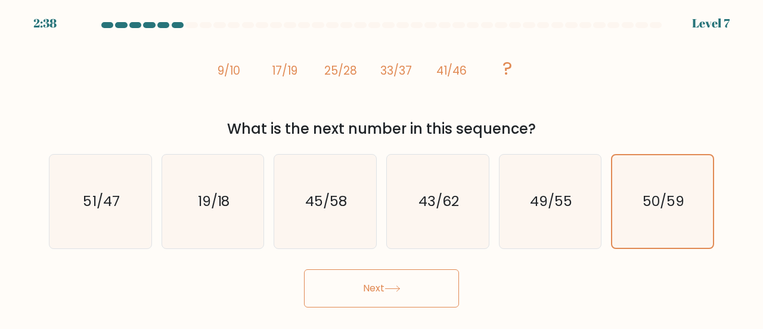
click at [386, 292] on button "Next" at bounding box center [381, 288] width 155 height 38
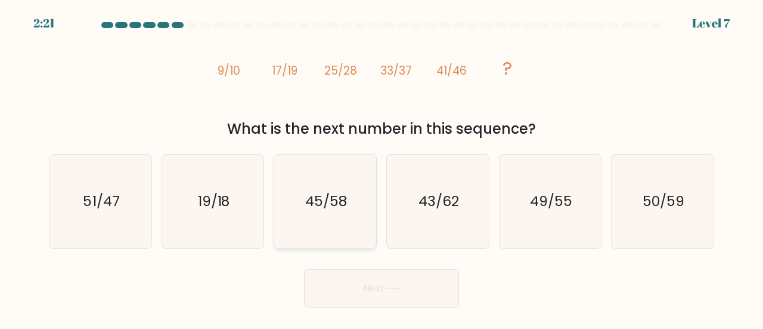
click at [323, 206] on text "45/58" at bounding box center [326, 201] width 42 height 20
click at [382, 168] on input "c. 45/58" at bounding box center [382, 166] width 1 height 3
radio input "true"
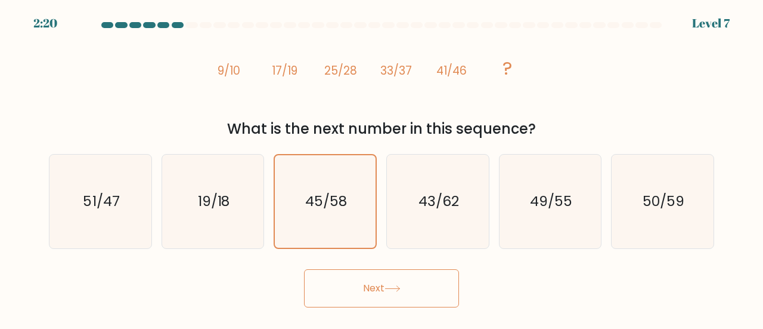
click at [326, 292] on button "Next" at bounding box center [381, 288] width 155 height 38
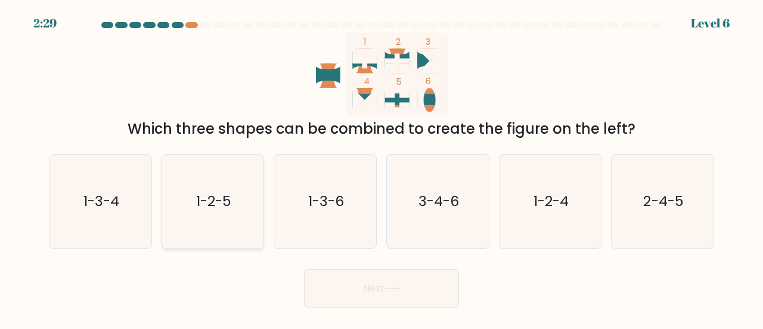
click at [218, 175] on icon "1-2-5" at bounding box center [213, 201] width 94 height 94
click at [382, 168] on input "b. 1-2-5" at bounding box center [382, 166] width 1 height 3
radio input "true"
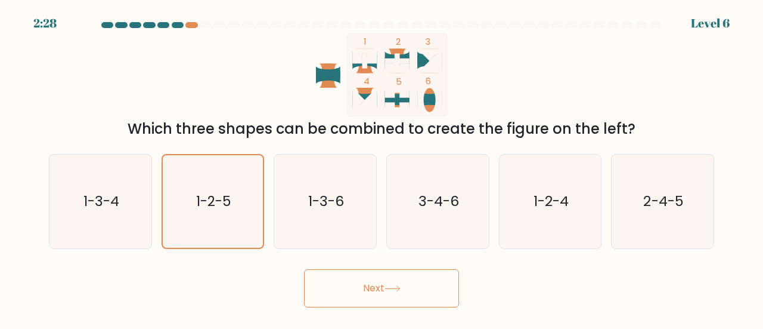
click at [349, 295] on button "Next" at bounding box center [381, 288] width 155 height 38
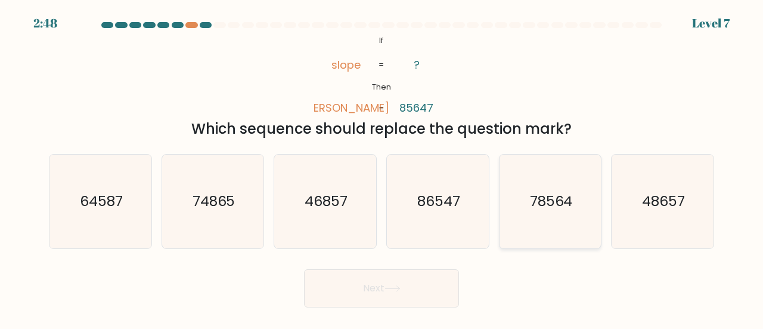
click at [574, 174] on icon "78564" at bounding box center [551, 201] width 94 height 94
click at [382, 168] on input "e. 78564" at bounding box center [382, 166] width 1 height 3
radio input "true"
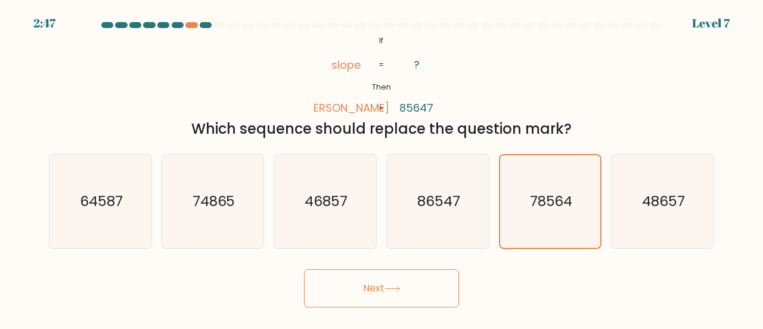
click at [400, 289] on icon at bounding box center [392, 288] width 14 height 5
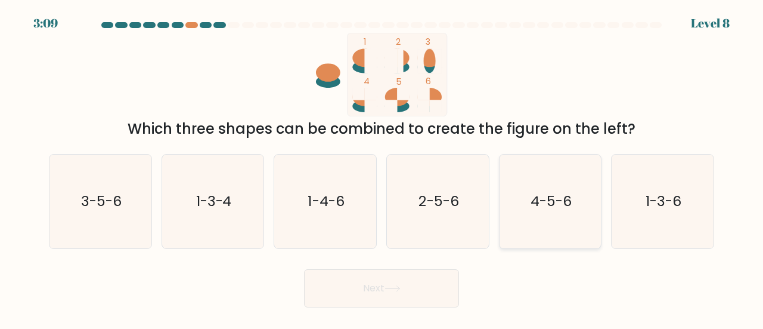
click at [547, 199] on text "4-5-6" at bounding box center [551, 201] width 41 height 20
click at [382, 168] on input "e. 4-5-6" at bounding box center [382, 166] width 1 height 3
radio input "true"
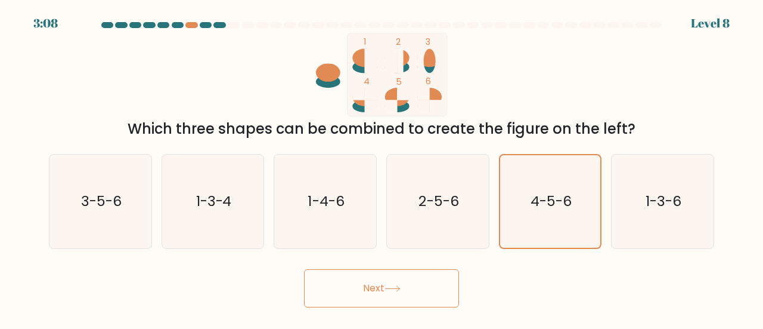
click at [446, 280] on button "Next" at bounding box center [381, 288] width 155 height 38
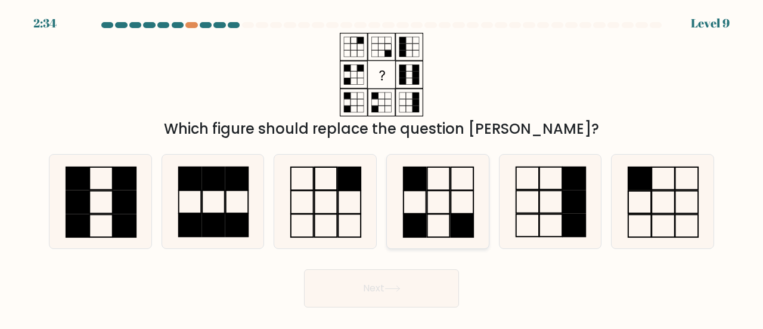
click at [451, 225] on rect at bounding box center [462, 225] width 23 height 23
click at [382, 168] on input "d." at bounding box center [382, 166] width 1 height 3
radio input "true"
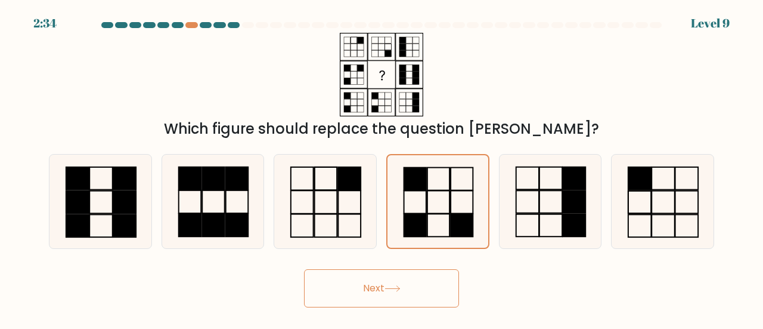
click at [422, 284] on button "Next" at bounding box center [381, 288] width 155 height 38
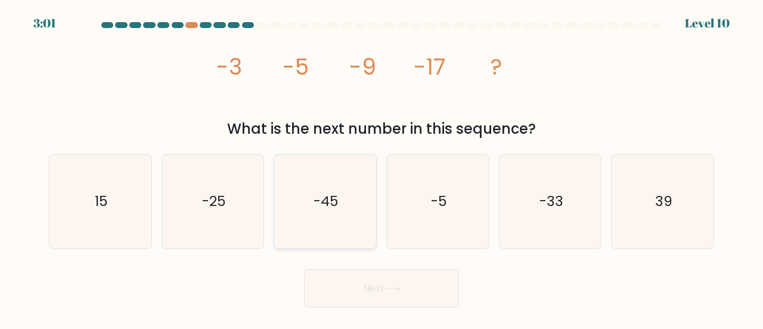
click at [314, 201] on text "-45" at bounding box center [326, 201] width 25 height 20
click at [382, 168] on input "c. -45" at bounding box center [382, 166] width 1 height 3
radio input "true"
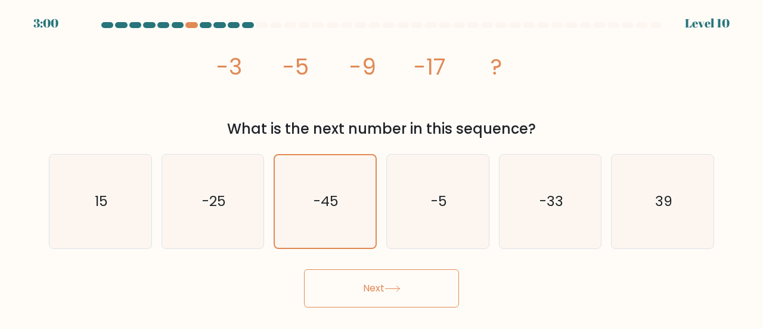
click at [353, 295] on button "Next" at bounding box center [381, 288] width 155 height 38
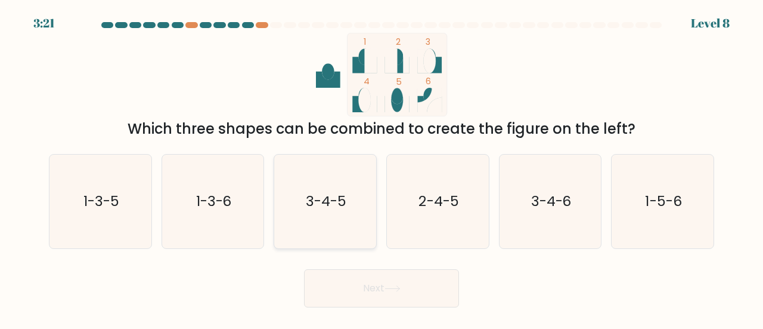
click at [341, 207] on text "3-4-5" at bounding box center [326, 201] width 41 height 20
click at [382, 168] on input "c. 3-4-5" at bounding box center [382, 166] width 1 height 3
radio input "true"
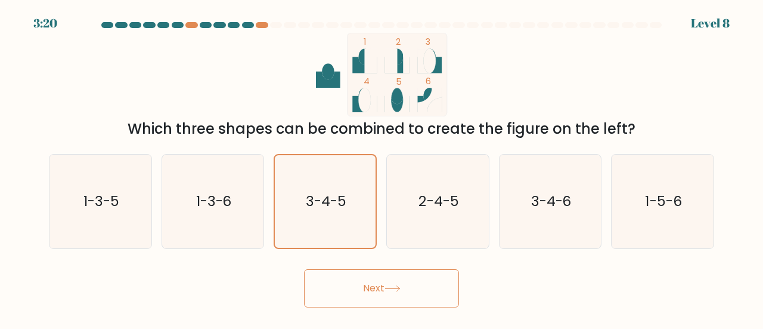
click at [327, 281] on button "Next" at bounding box center [381, 288] width 155 height 38
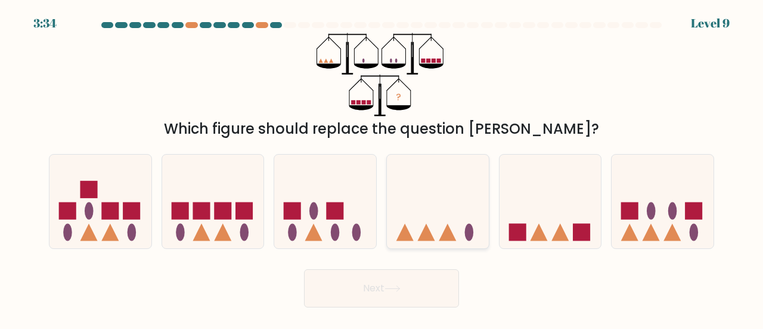
click at [441, 219] on icon at bounding box center [438, 201] width 102 height 84
click at [382, 168] on input "d." at bounding box center [382, 166] width 1 height 3
radio input "true"
click at [419, 289] on button "Next" at bounding box center [381, 288] width 155 height 38
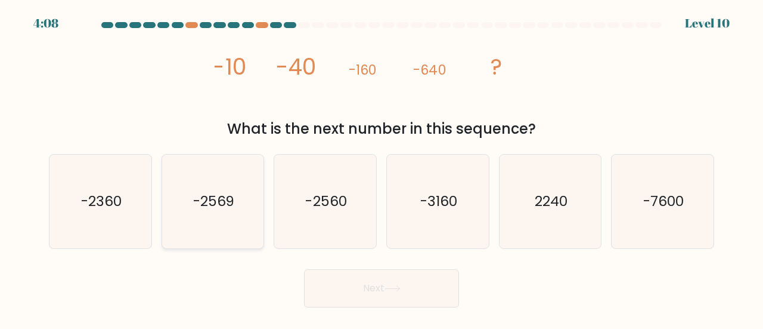
click at [197, 182] on icon "-2569" at bounding box center [213, 201] width 94 height 94
click at [382, 168] on input "b. -2569" at bounding box center [382, 166] width 1 height 3
radio input "true"
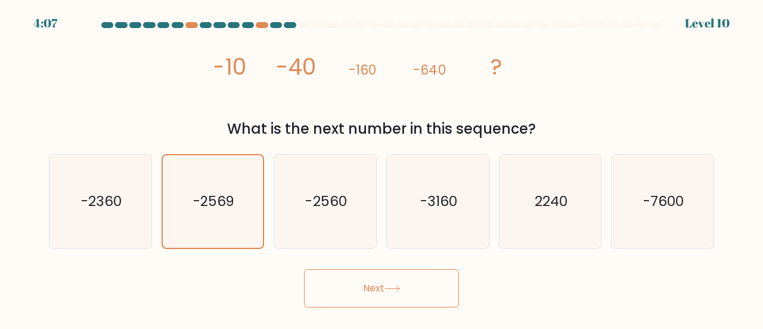
click at [333, 283] on button "Next" at bounding box center [381, 288] width 155 height 38
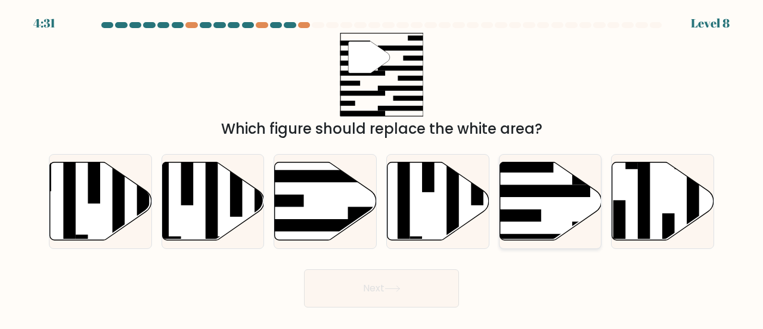
click at [552, 188] on rect at bounding box center [535, 190] width 111 height 13
click at [382, 168] on input "e." at bounding box center [382, 166] width 1 height 3
radio input "true"
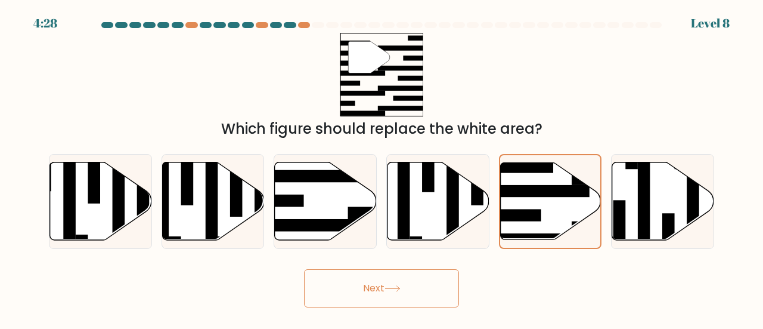
click at [420, 301] on button "Next" at bounding box center [381, 288] width 155 height 38
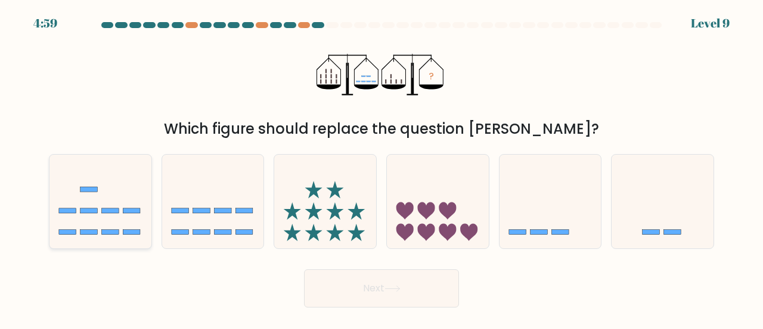
click at [119, 197] on icon at bounding box center [100, 201] width 102 height 84
click at [382, 168] on input "a." at bounding box center [382, 166] width 1 height 3
radio input "true"
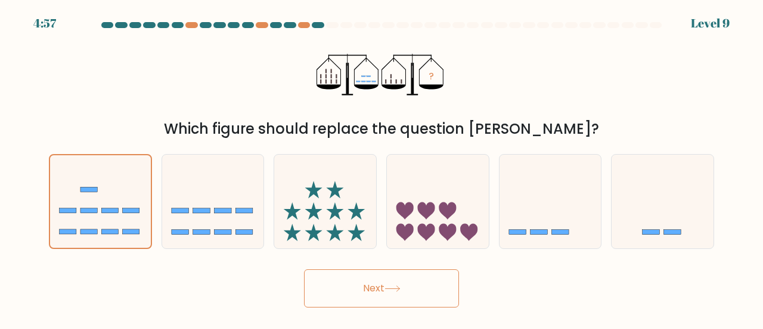
click at [309, 295] on button "Next" at bounding box center [381, 288] width 155 height 38
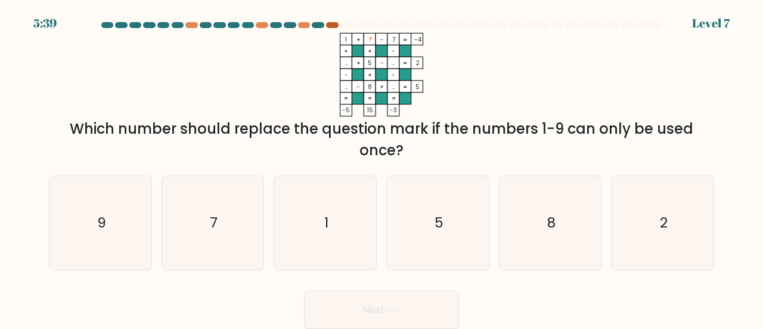
click at [329, 23] on div at bounding box center [332, 25] width 12 height 6
drag, startPoint x: 458, startPoint y: 243, endPoint x: 452, endPoint y: 245, distance: 6.4
click at [452, 245] on icon "5" at bounding box center [438, 223] width 94 height 94
click at [382, 168] on input "d. 5" at bounding box center [382, 166] width 1 height 3
radio input "true"
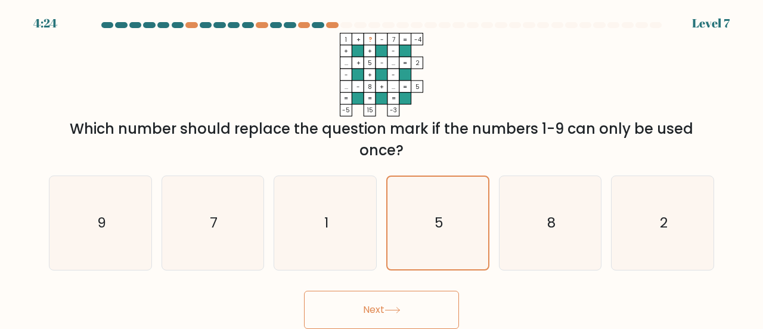
click at [397, 308] on icon at bounding box center [393, 310] width 16 height 7
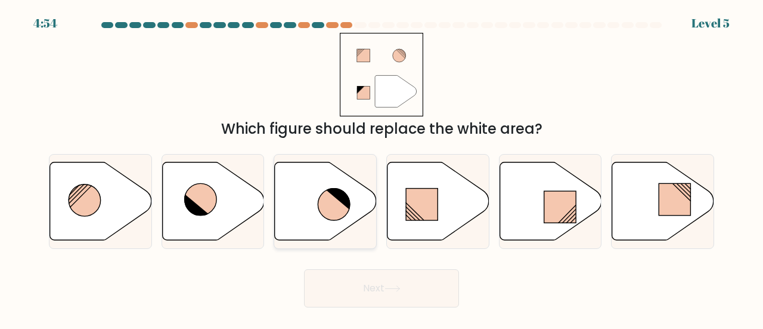
click at [327, 218] on icon at bounding box center [334, 204] width 32 height 32
click at [382, 168] on input "c." at bounding box center [382, 166] width 1 height 3
radio input "true"
click at [354, 287] on button "Next" at bounding box center [381, 288] width 155 height 38
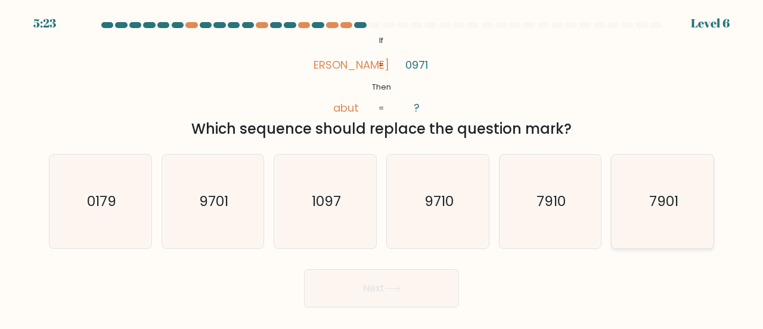
click at [661, 219] on icon "7901" at bounding box center [663, 201] width 94 height 94
click at [382, 168] on input "f. 7901" at bounding box center [382, 166] width 1 height 3
radio input "true"
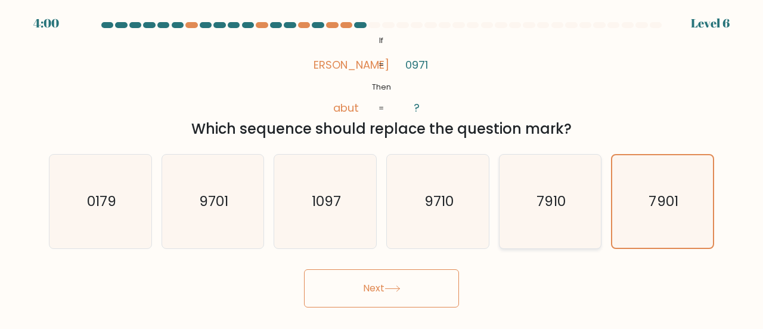
click at [561, 222] on icon "7910" at bounding box center [551, 201] width 94 height 94
click at [382, 168] on input "e. 7910" at bounding box center [382, 166] width 1 height 3
radio input "true"
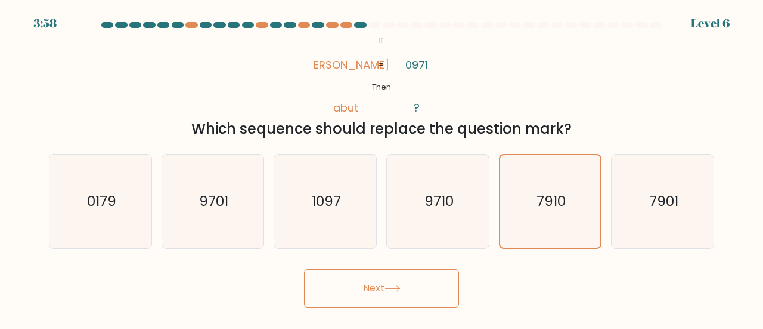
click at [449, 295] on button "Next" at bounding box center [381, 288] width 155 height 38
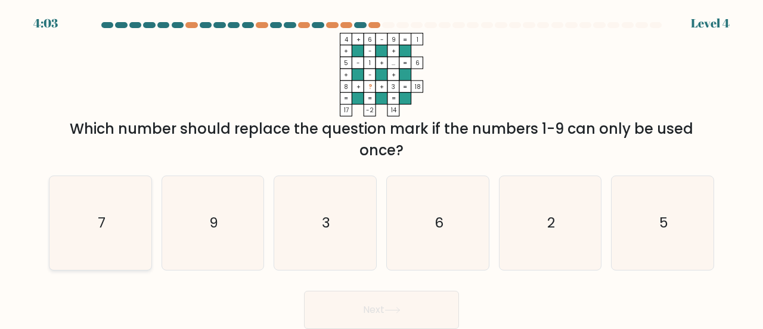
click at [86, 239] on icon "7" at bounding box center [101, 223] width 94 height 94
click at [382, 168] on input "a. 7" at bounding box center [382, 166] width 1 height 3
radio input "true"
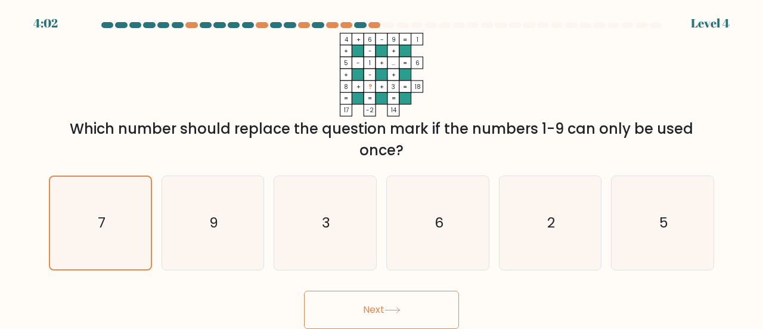
click at [444, 305] on button "Next" at bounding box center [381, 309] width 155 height 38
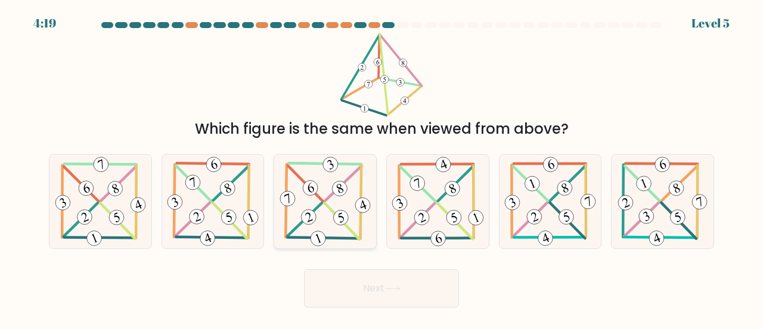
drag, startPoint x: 333, startPoint y: 205, endPoint x: 341, endPoint y: 187, distance: 19.2
click at [341, 188] on icon at bounding box center [325, 201] width 95 height 94
click at [382, 168] on input "c." at bounding box center [382, 166] width 1 height 3
radio input "true"
click at [343, 296] on button "Next" at bounding box center [381, 288] width 155 height 38
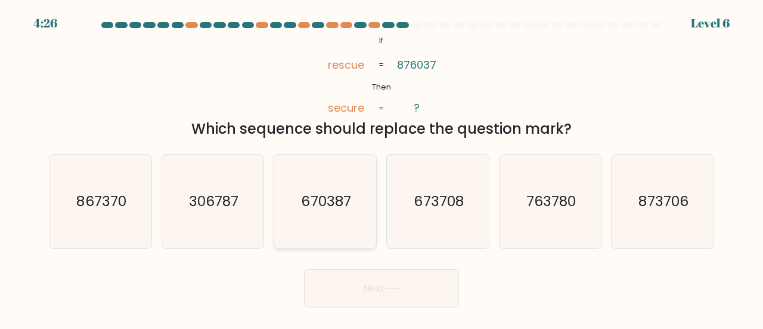
click at [341, 206] on text "670387" at bounding box center [326, 201] width 49 height 20
click at [382, 168] on input "c. 670387" at bounding box center [382, 166] width 1 height 3
radio input "true"
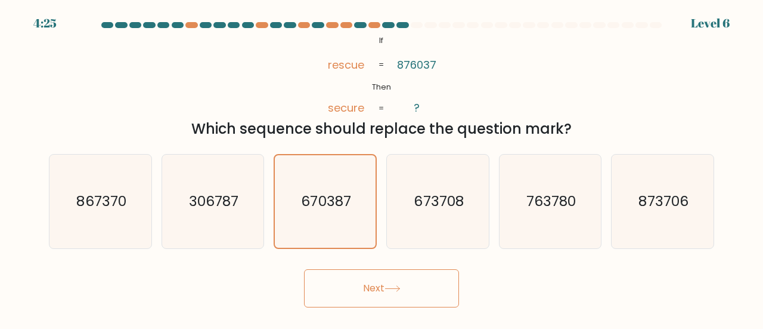
click at [357, 288] on button "Next" at bounding box center [381, 288] width 155 height 38
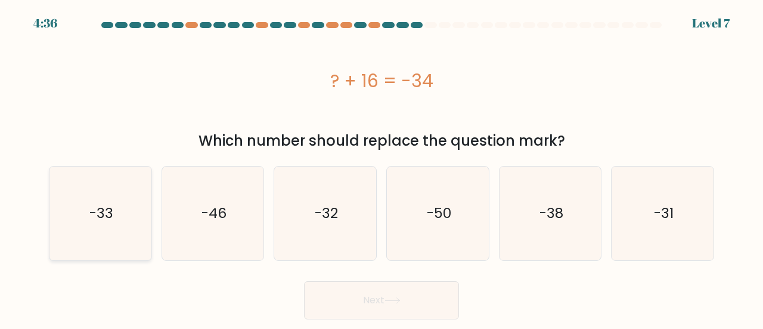
click at [103, 232] on icon "-33" at bounding box center [101, 213] width 94 height 94
click at [382, 168] on input "a. -33" at bounding box center [382, 166] width 1 height 3
radio input "true"
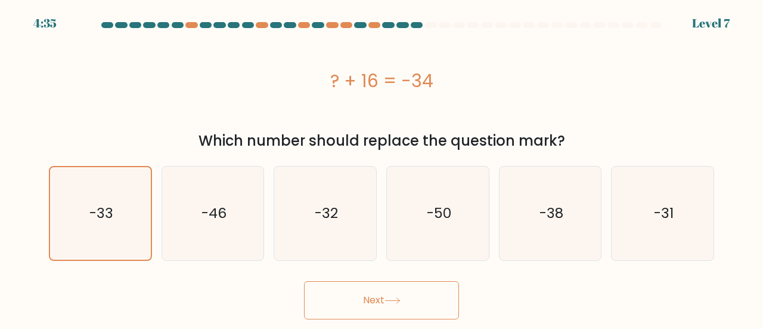
click at [330, 304] on button "Next" at bounding box center [381, 300] width 155 height 38
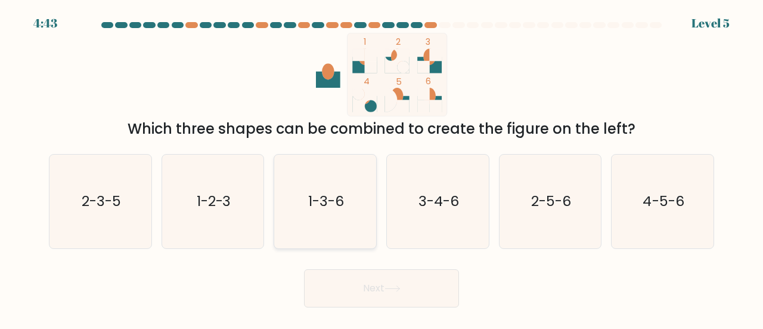
click at [310, 190] on icon "1-3-6" at bounding box center [325, 201] width 94 height 94
click at [382, 168] on input "c. 1-3-6" at bounding box center [382, 166] width 1 height 3
radio input "true"
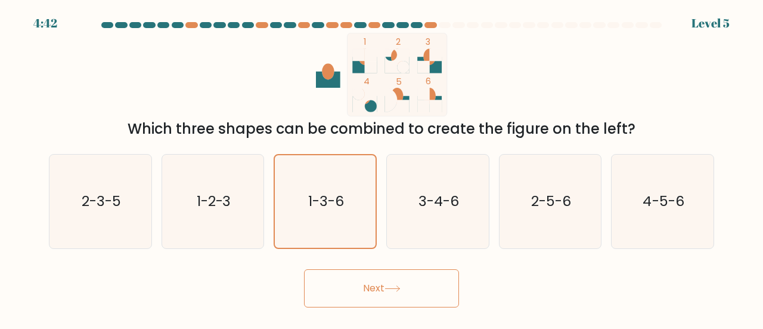
click at [334, 298] on button "Next" at bounding box center [381, 288] width 155 height 38
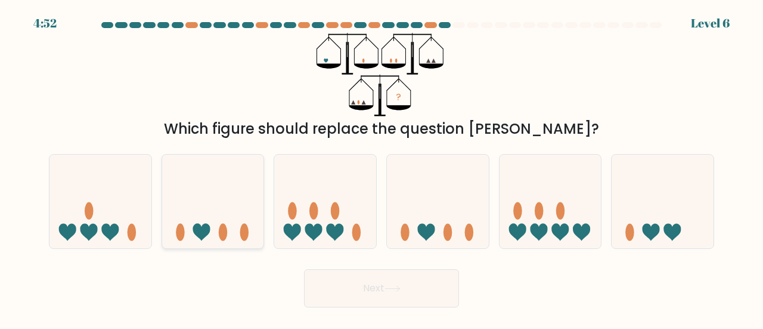
click at [215, 239] on icon at bounding box center [213, 201] width 102 height 84
click at [382, 168] on input "b." at bounding box center [382, 166] width 1 height 3
radio input "true"
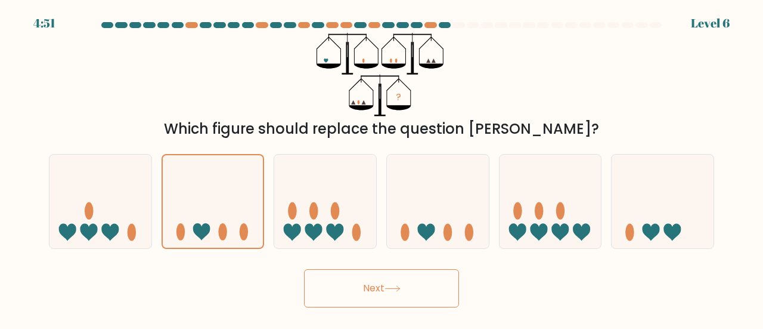
click at [351, 297] on button "Next" at bounding box center [381, 288] width 155 height 38
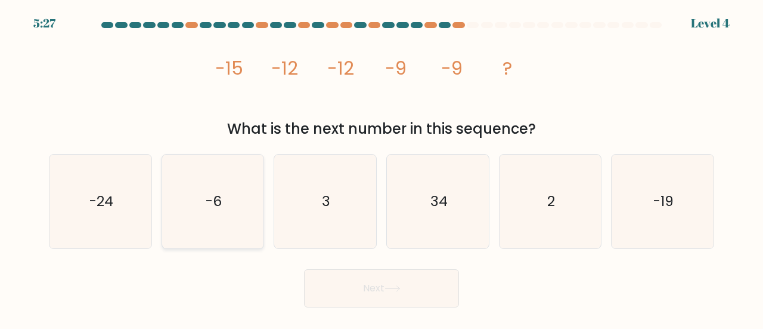
click at [203, 203] on icon "-6" at bounding box center [213, 201] width 94 height 94
click at [382, 168] on input "b. -6" at bounding box center [382, 166] width 1 height 3
radio input "true"
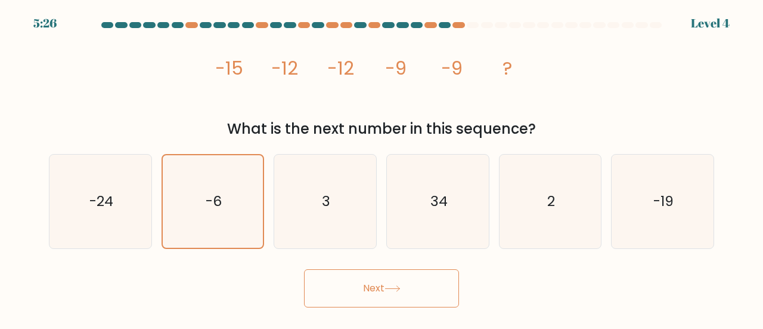
click at [437, 299] on button "Next" at bounding box center [381, 288] width 155 height 38
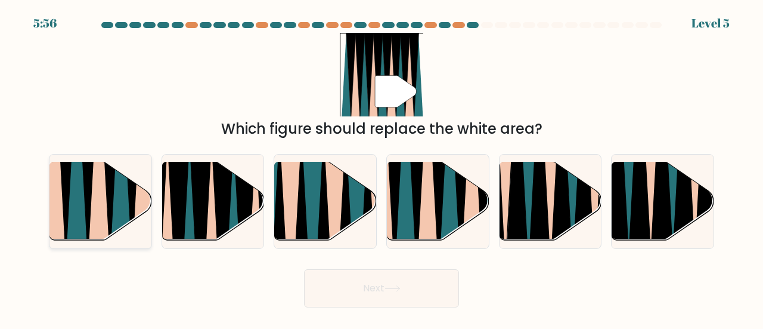
click at [115, 191] on icon at bounding box center [121, 162] width 23 height 204
click at [382, 168] on input "a." at bounding box center [382, 166] width 1 height 3
radio input "true"
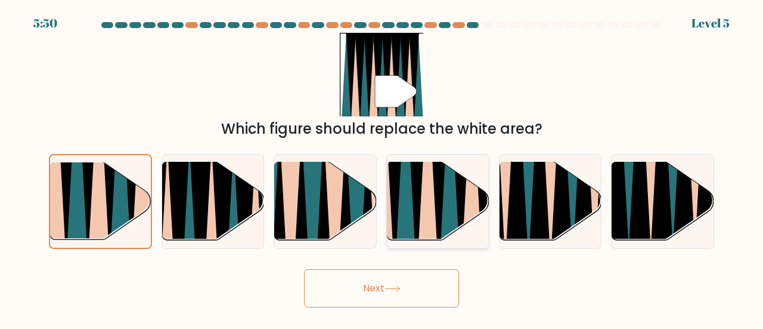
click at [413, 191] on icon at bounding box center [417, 160] width 23 height 204
click at [382, 168] on input "d." at bounding box center [382, 166] width 1 height 3
radio input "true"
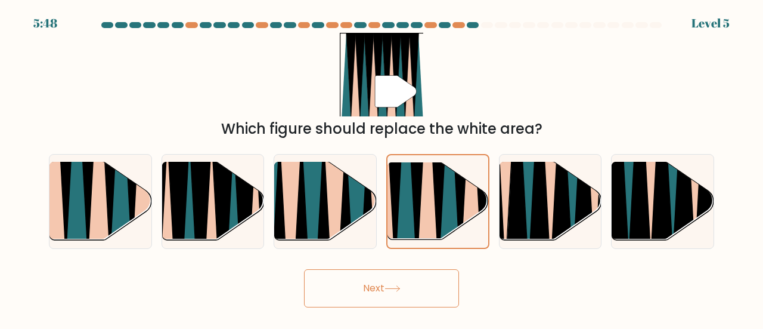
click at [423, 292] on button "Next" at bounding box center [381, 288] width 155 height 38
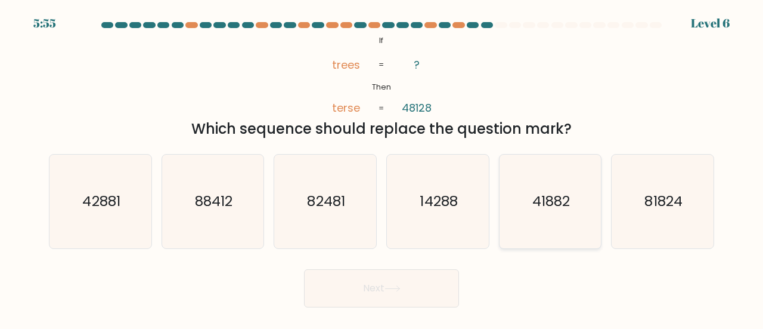
click at [543, 216] on icon "41882" at bounding box center [551, 201] width 94 height 94
click at [382, 168] on input "e. 41882" at bounding box center [382, 166] width 1 height 3
radio input "true"
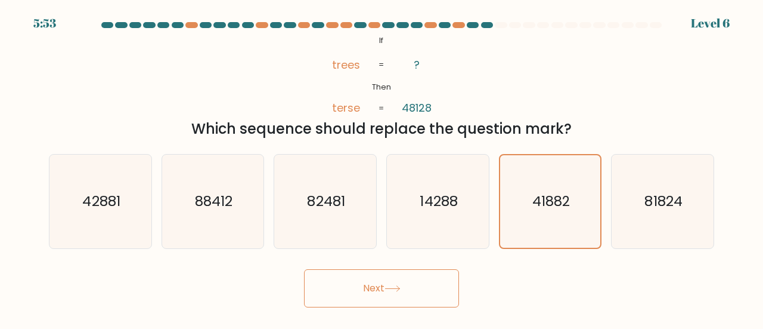
click at [401, 291] on icon at bounding box center [393, 288] width 16 height 7
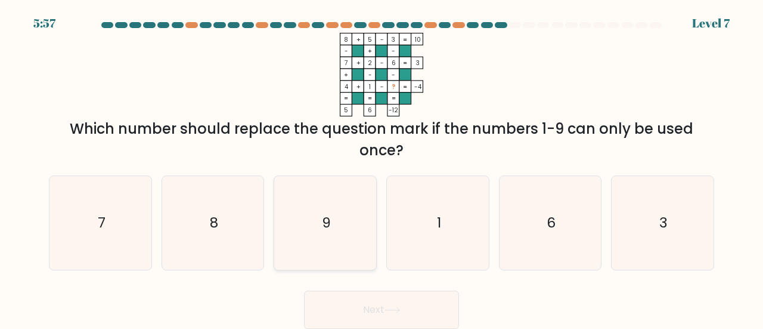
click at [324, 206] on icon "9" at bounding box center [325, 223] width 94 height 94
click at [382, 168] on input "c. 9" at bounding box center [382, 166] width 1 height 3
radio input "true"
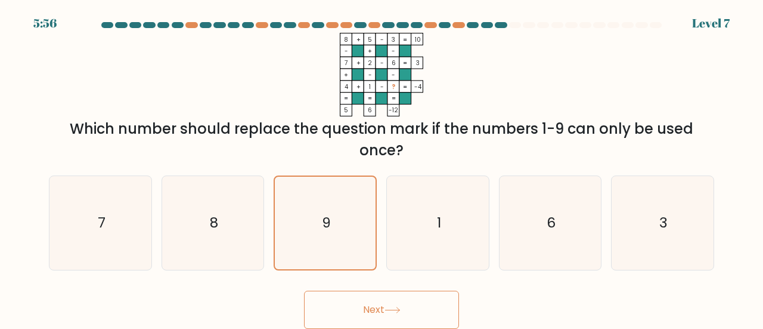
click at [363, 301] on button "Next" at bounding box center [381, 309] width 155 height 38
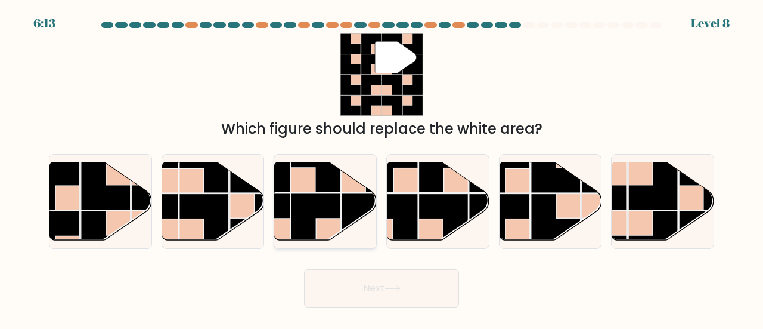
click at [318, 211] on rect at bounding box center [316, 217] width 49 height 49
click at [382, 168] on input "c." at bounding box center [382, 166] width 1 height 3
radio input "true"
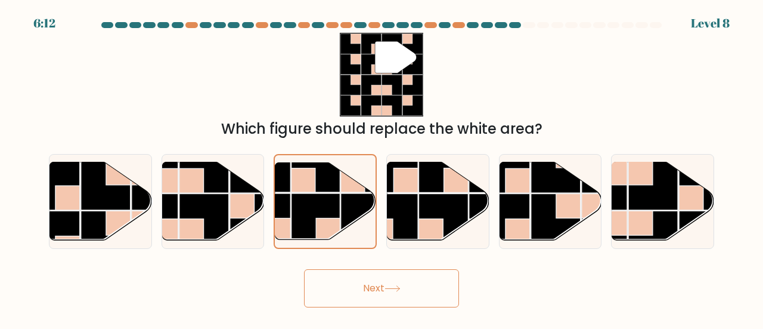
click at [371, 307] on body "6:12 Level 8" at bounding box center [381, 164] width 763 height 329
click at [379, 292] on button "Next" at bounding box center [381, 288] width 155 height 38
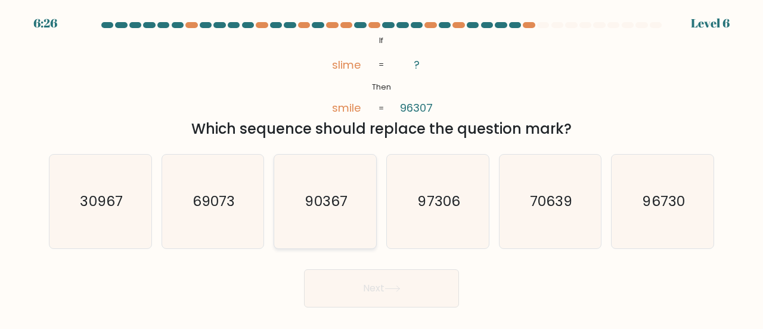
click at [305, 210] on text "90367" at bounding box center [326, 201] width 42 height 20
click at [382, 168] on input "c. 90367" at bounding box center [382, 166] width 1 height 3
radio input "true"
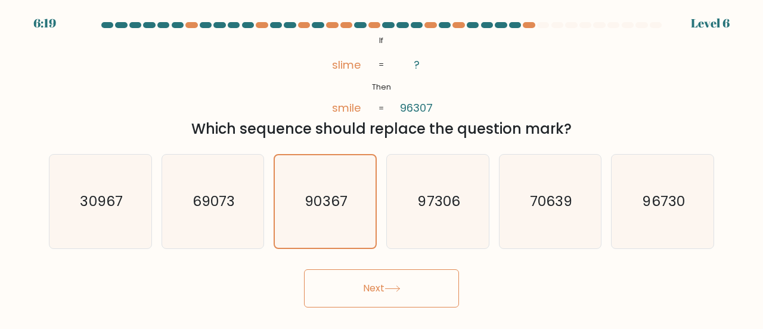
click at [324, 276] on button "Next" at bounding box center [381, 288] width 155 height 38
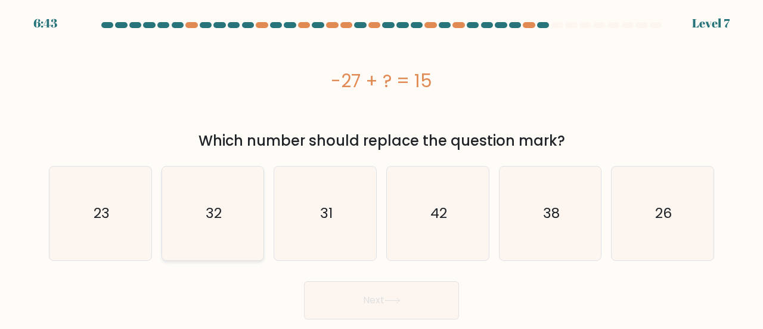
click at [202, 247] on icon "32" at bounding box center [213, 213] width 94 height 94
click at [382, 168] on input "b. 32" at bounding box center [382, 166] width 1 height 3
radio input "true"
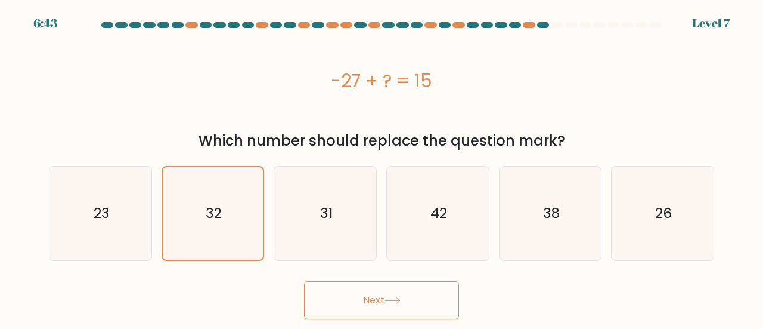
click at [335, 296] on button "Next" at bounding box center [381, 300] width 155 height 38
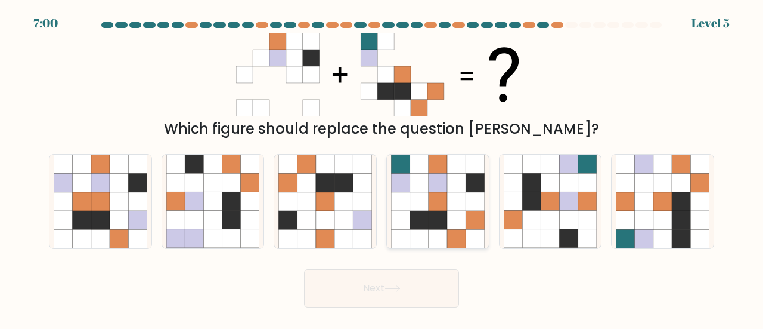
click at [475, 218] on icon at bounding box center [475, 220] width 18 height 18
click at [382, 168] on input "d." at bounding box center [382, 166] width 1 height 3
radio input "true"
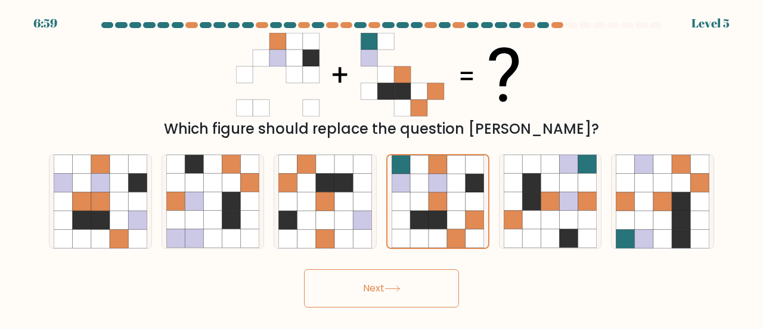
click at [401, 296] on button "Next" at bounding box center [381, 288] width 155 height 38
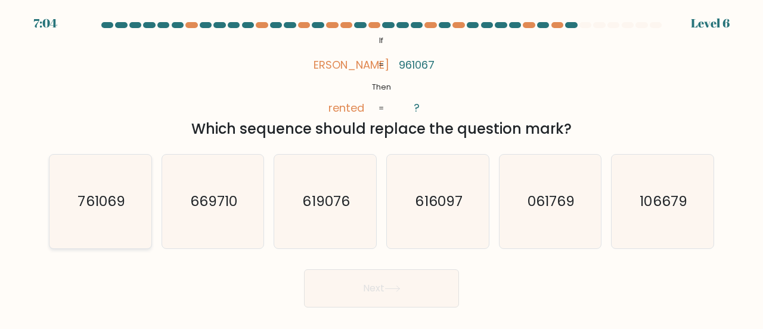
click at [122, 187] on icon "761069" at bounding box center [101, 201] width 94 height 94
click at [382, 168] on input "a. 761069" at bounding box center [382, 166] width 1 height 3
radio input "true"
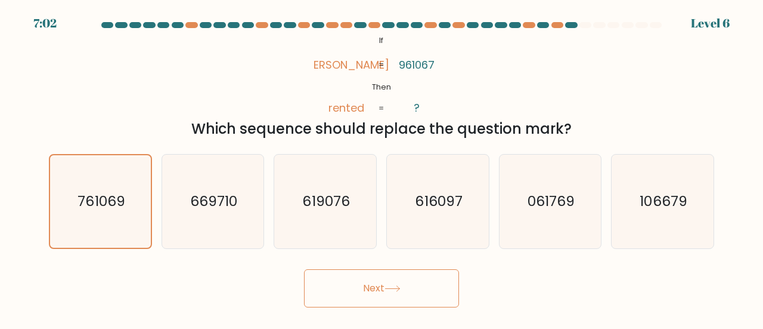
click at [402, 270] on button "Next" at bounding box center [381, 288] width 155 height 38
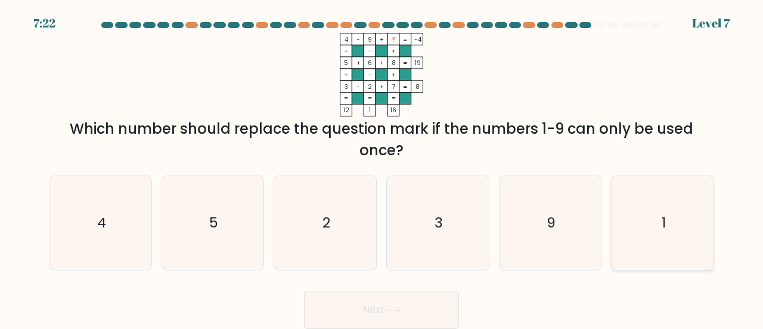
click at [658, 256] on icon "1" at bounding box center [663, 223] width 94 height 94
click at [382, 168] on input "f. 1" at bounding box center [382, 166] width 1 height 3
radio input "true"
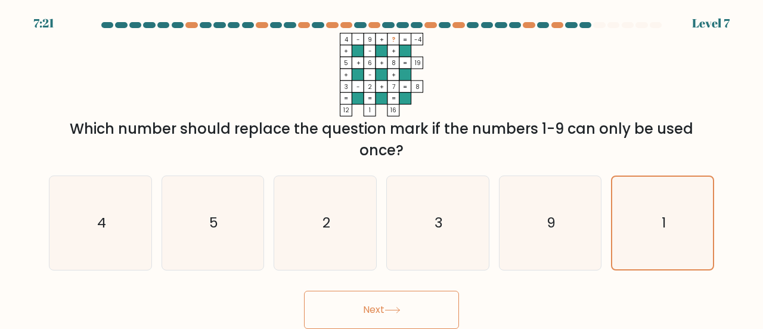
click at [407, 305] on button "Next" at bounding box center [381, 309] width 155 height 38
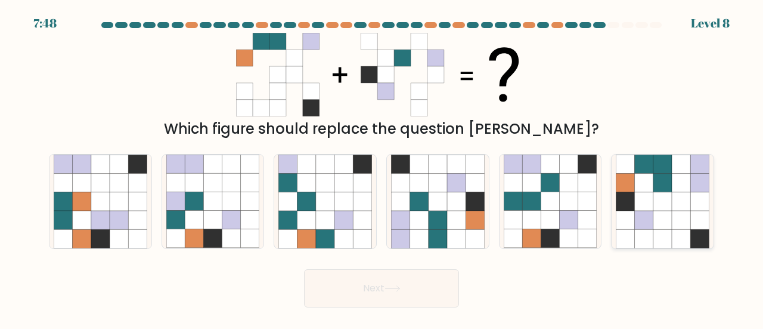
click at [677, 185] on icon at bounding box center [681, 183] width 18 height 18
click at [382, 168] on input "f." at bounding box center [382, 166] width 1 height 3
radio input "true"
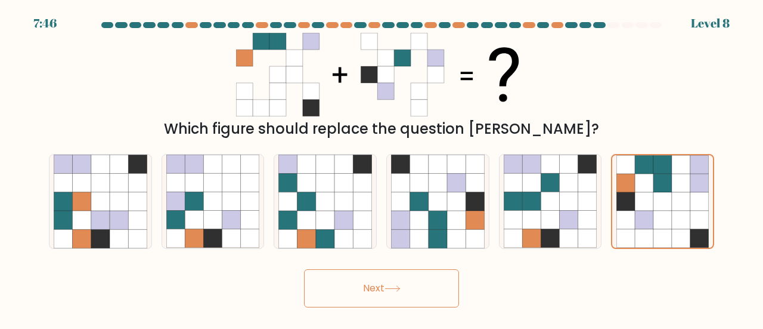
click at [416, 283] on button "Next" at bounding box center [381, 288] width 155 height 38
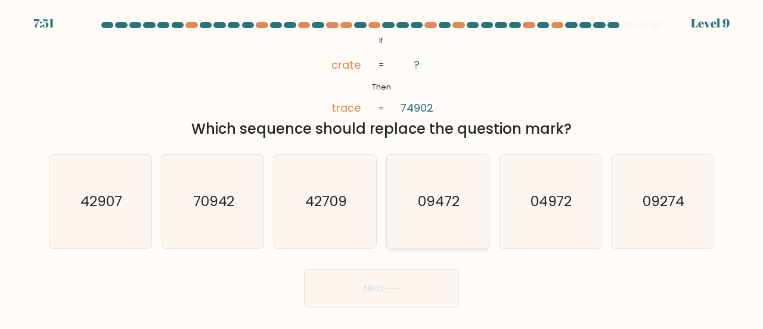
drag, startPoint x: 462, startPoint y: 199, endPoint x: 464, endPoint y: 240, distance: 41.2
click at [464, 240] on icon "09472" at bounding box center [438, 201] width 94 height 94
click at [382, 168] on input "d. 09472" at bounding box center [382, 166] width 1 height 3
radio input "true"
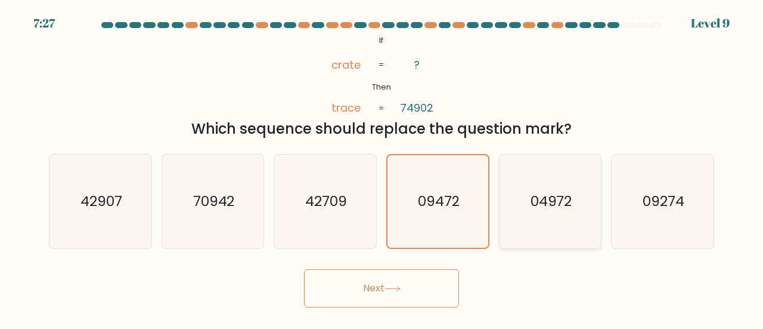
click at [532, 231] on icon "04972" at bounding box center [551, 201] width 94 height 94
click at [382, 168] on input "e. 04972" at bounding box center [382, 166] width 1 height 3
radio input "true"
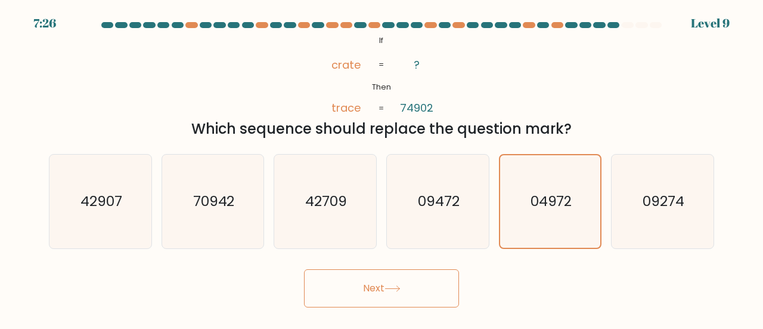
click at [403, 298] on button "Next" at bounding box center [381, 288] width 155 height 38
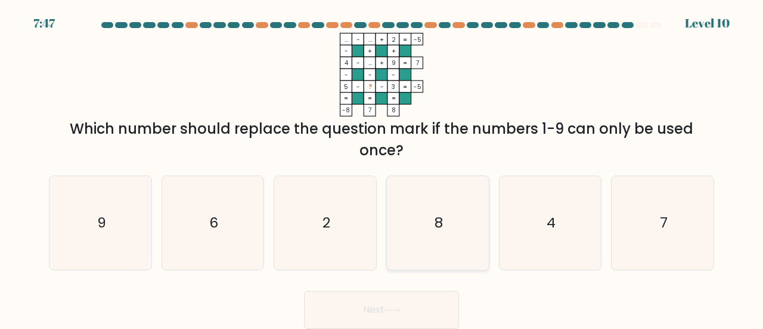
click at [426, 229] on icon "8" at bounding box center [438, 223] width 94 height 94
click at [382, 168] on input "d. 8" at bounding box center [382, 166] width 1 height 3
radio input "true"
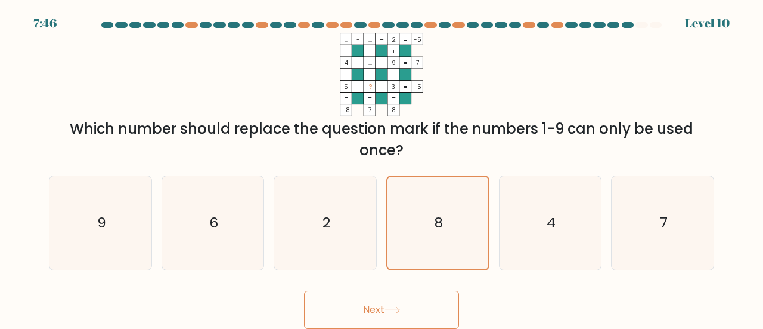
click at [414, 312] on button "Next" at bounding box center [381, 309] width 155 height 38
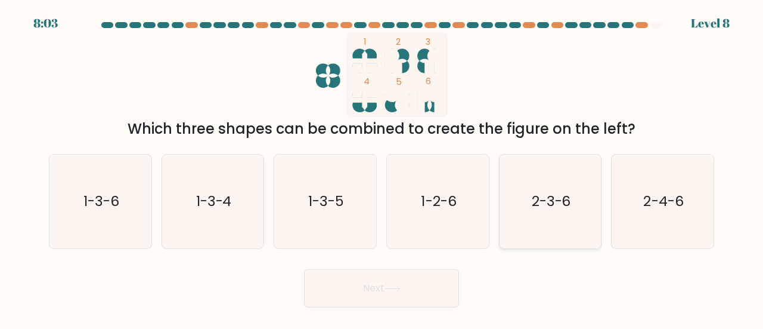
click at [581, 214] on icon "2-3-6" at bounding box center [551, 201] width 94 height 94
click at [382, 168] on input "e. 2-3-6" at bounding box center [382, 166] width 1 height 3
radio input "true"
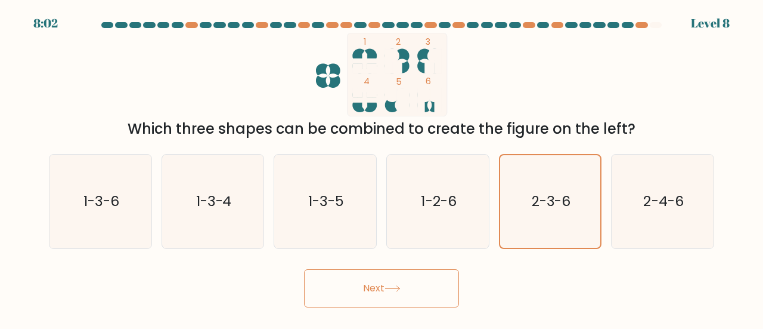
click at [442, 293] on button "Next" at bounding box center [381, 288] width 155 height 38
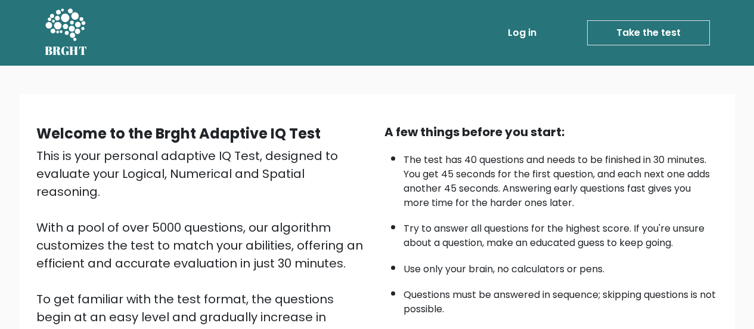
scroll to position [217, 0]
